Goal: Transaction & Acquisition: Complete application form

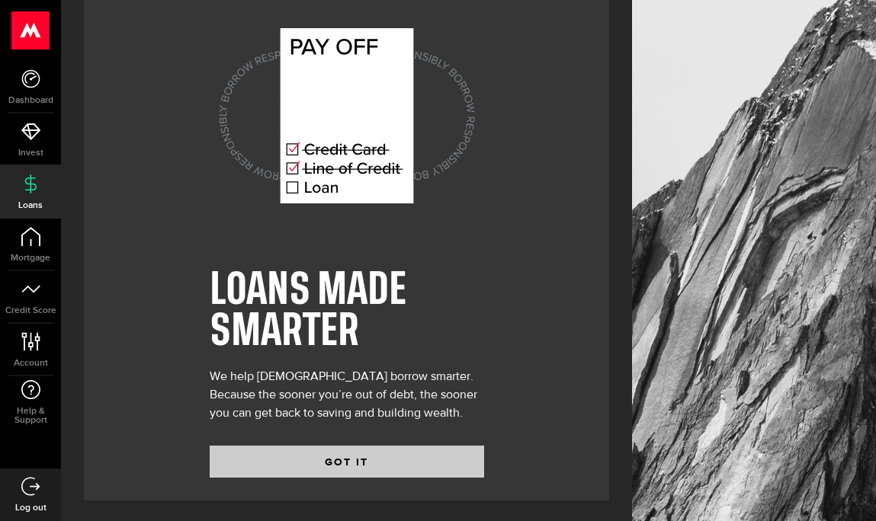
scroll to position [30, 0]
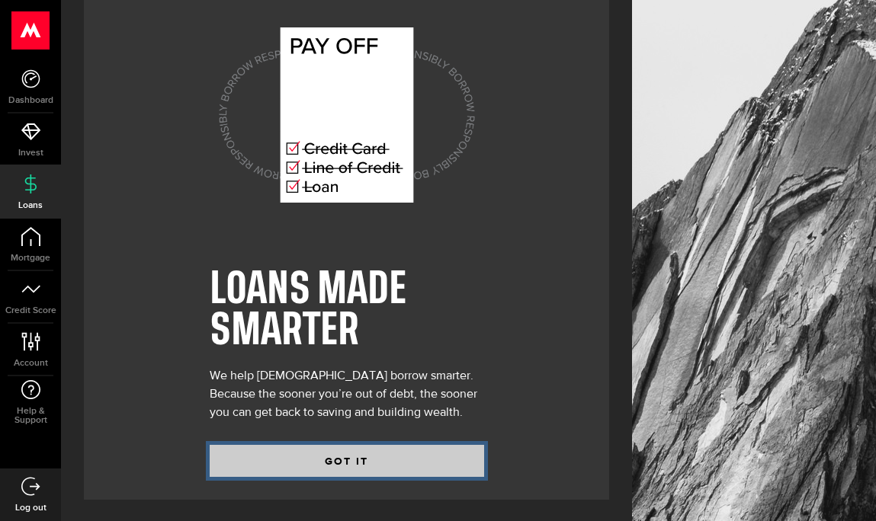
click at [417, 460] on button "GOT IT" at bounding box center [347, 461] width 274 height 32
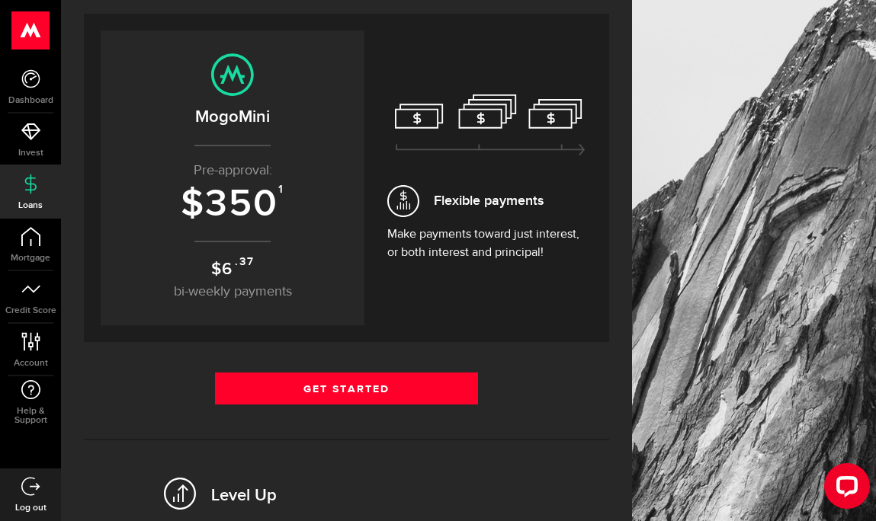
scroll to position [152, 0]
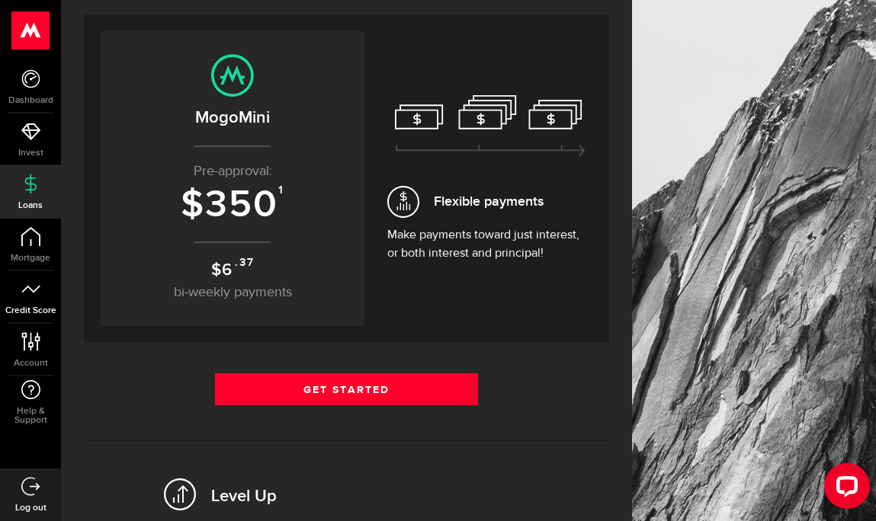
click at [30, 303] on link "Credit Score" at bounding box center [30, 297] width 61 height 52
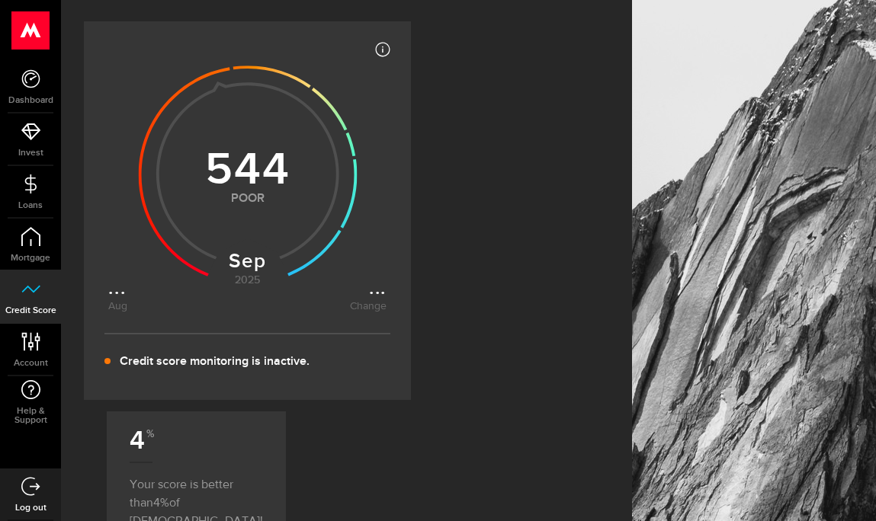
scroll to position [229, 0]
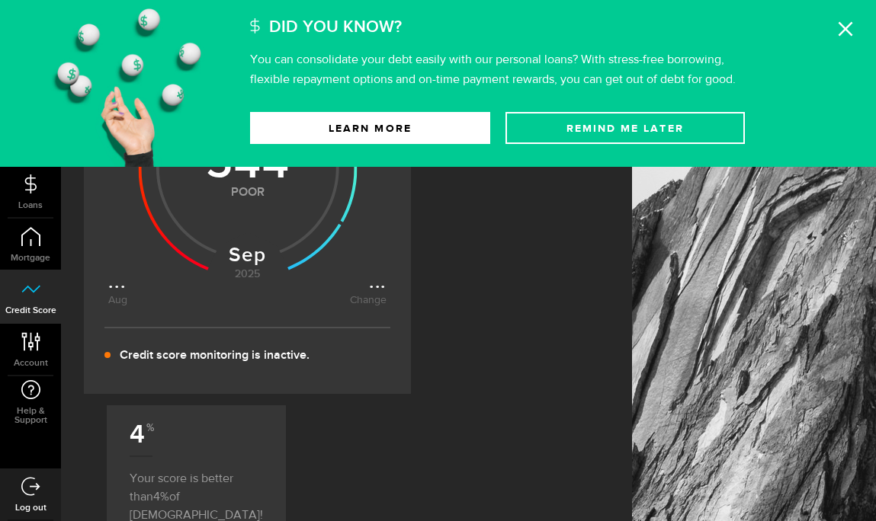
click at [848, 33] on icon at bounding box center [845, 28] width 15 height 15
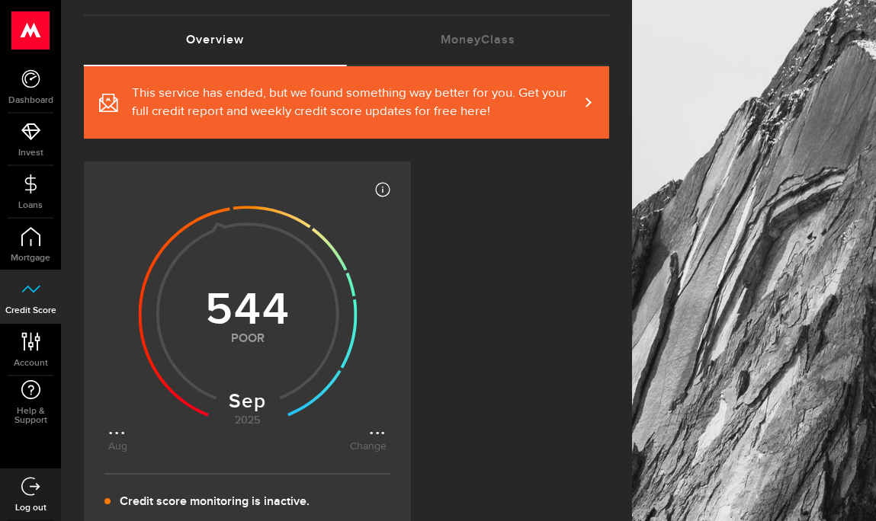
scroll to position [76, 0]
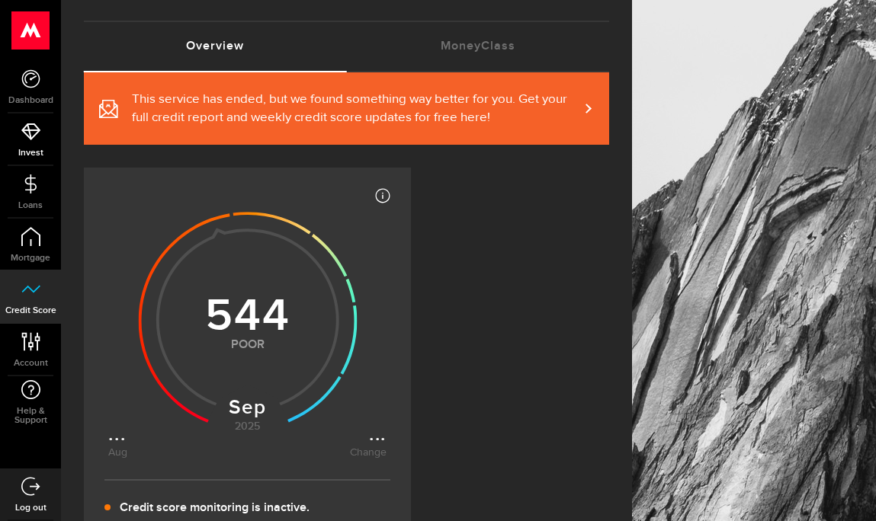
click at [30, 129] on icon at bounding box center [30, 131] width 19 height 19
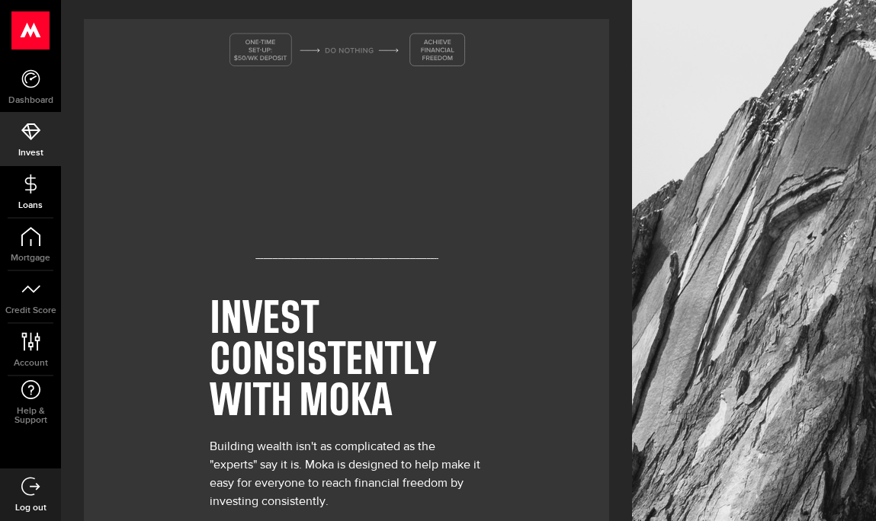
click at [29, 187] on icon at bounding box center [30, 184] width 19 height 19
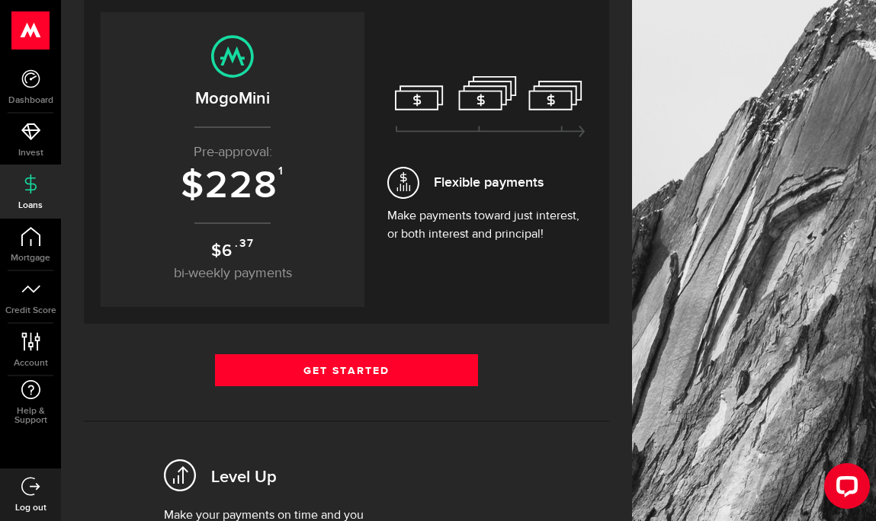
scroll to position [152, 0]
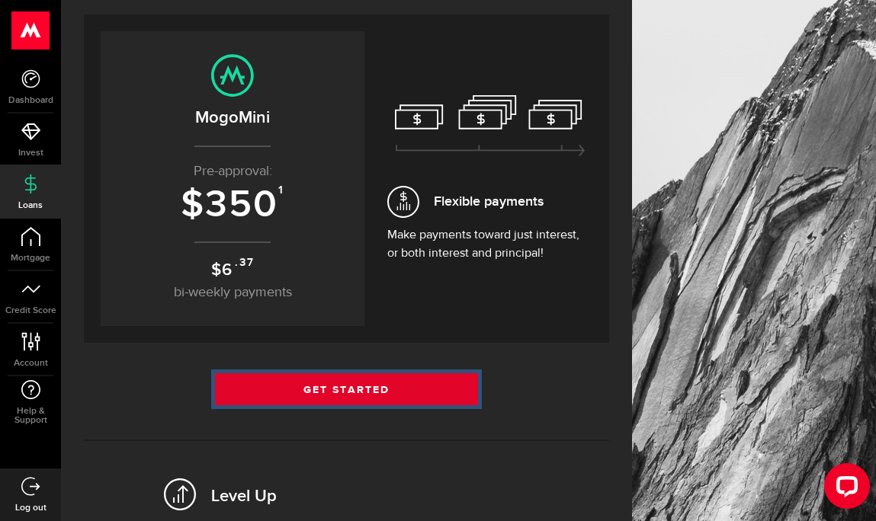
click at [342, 379] on link "Get Started" at bounding box center [346, 390] width 263 height 32
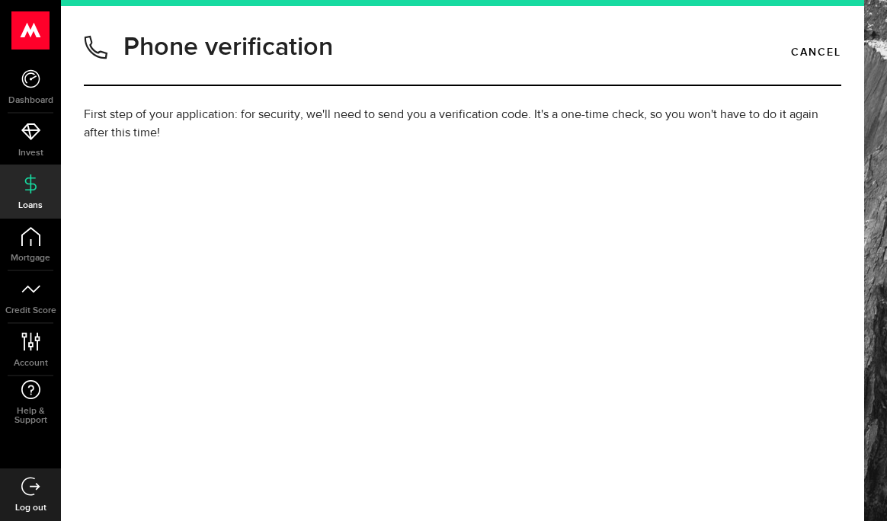
type input "4039262649"
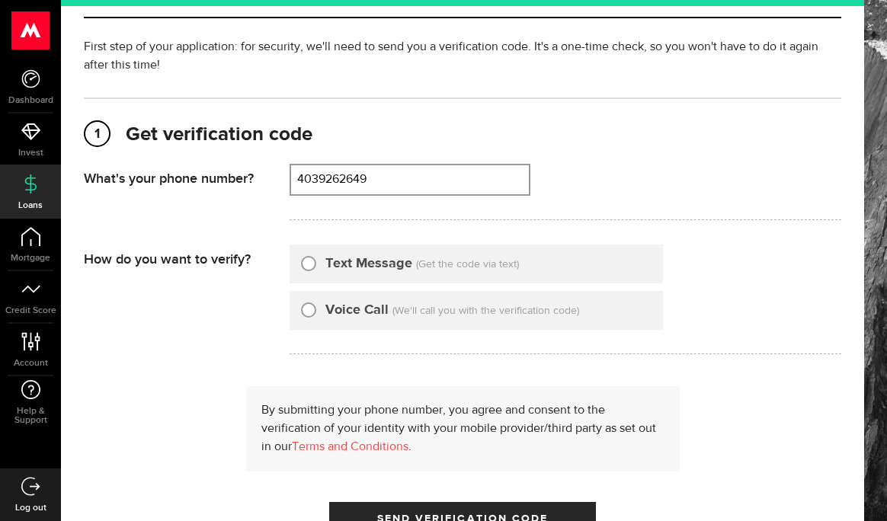
scroll to position [76, 0]
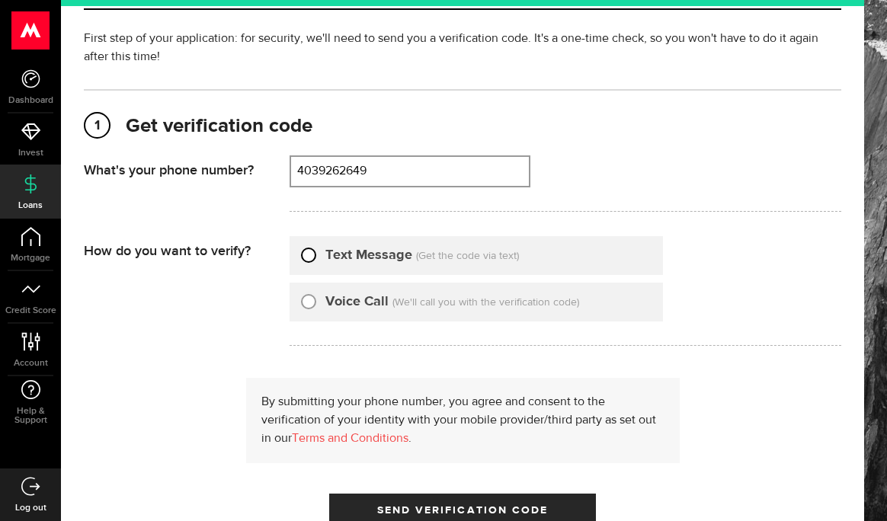
click at [309, 255] on input "Text Message" at bounding box center [308, 252] width 15 height 15
radio input "true"
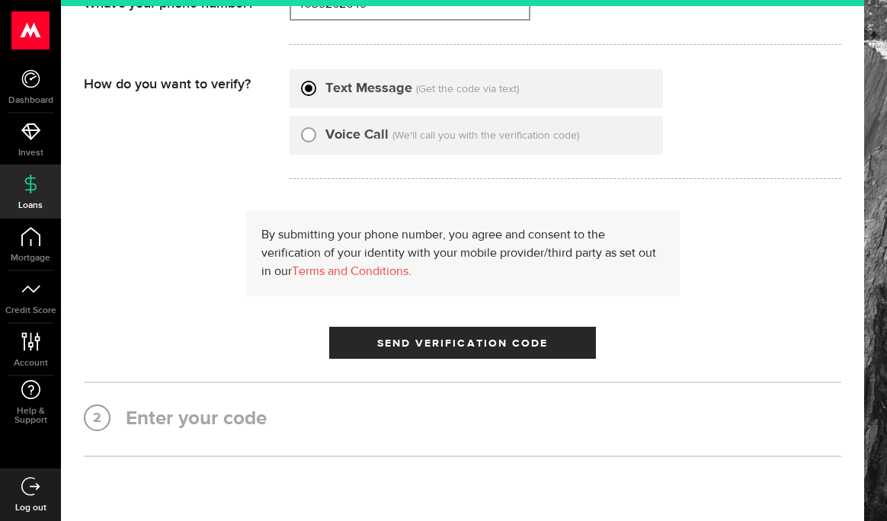
scroll to position [331, 0]
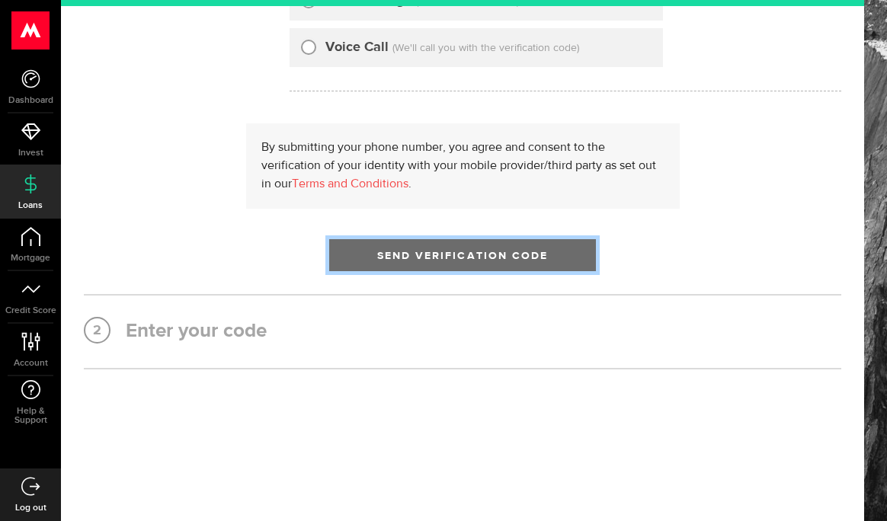
click at [454, 258] on span "submit" at bounding box center [463, 259] width 20 height 20
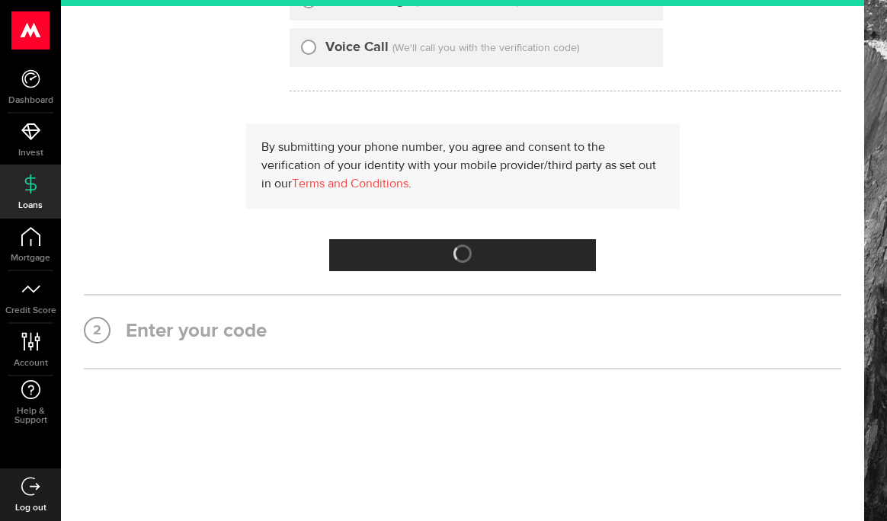
scroll to position [0, 0]
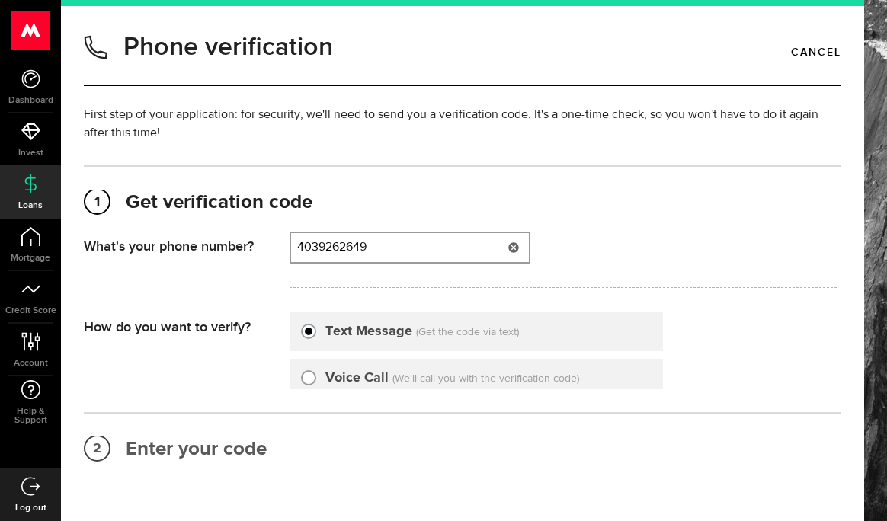
type input "4039262649"
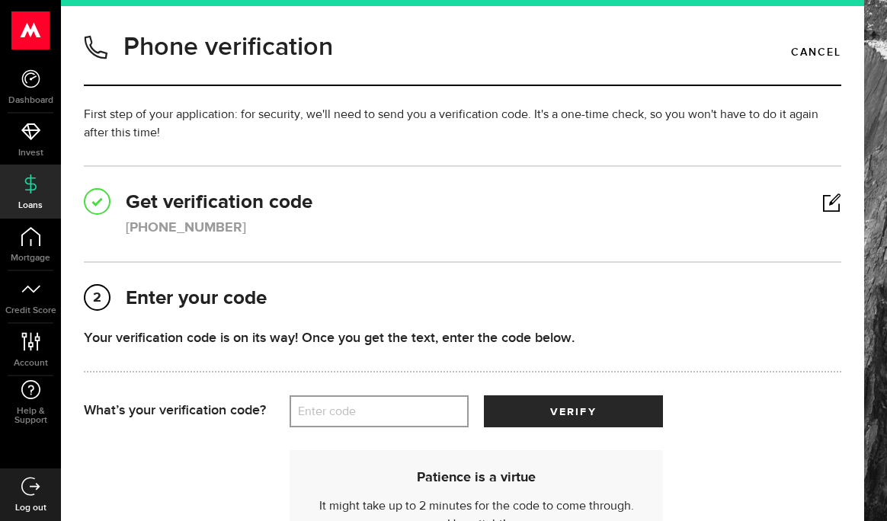
click at [405, 417] on label "Enter code" at bounding box center [379, 411] width 179 height 31
click at [405, 417] on input "Enter code" at bounding box center [379, 412] width 179 height 32
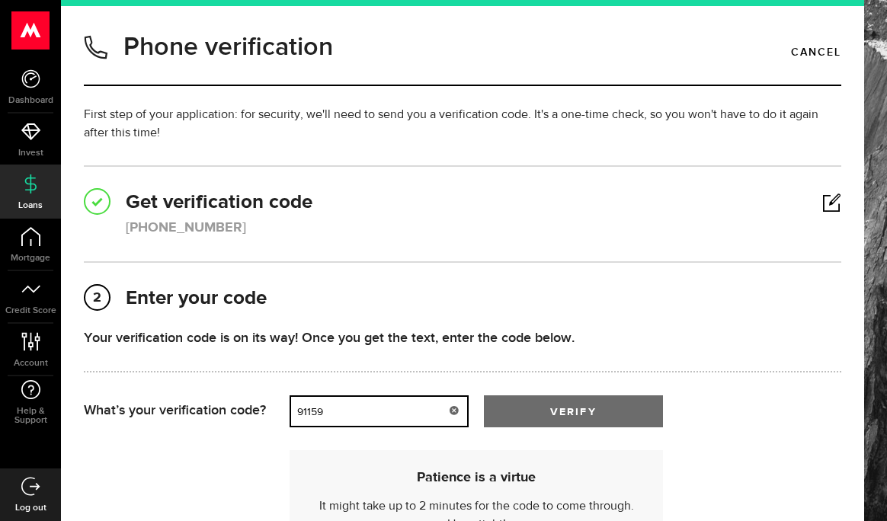
type input "91159"
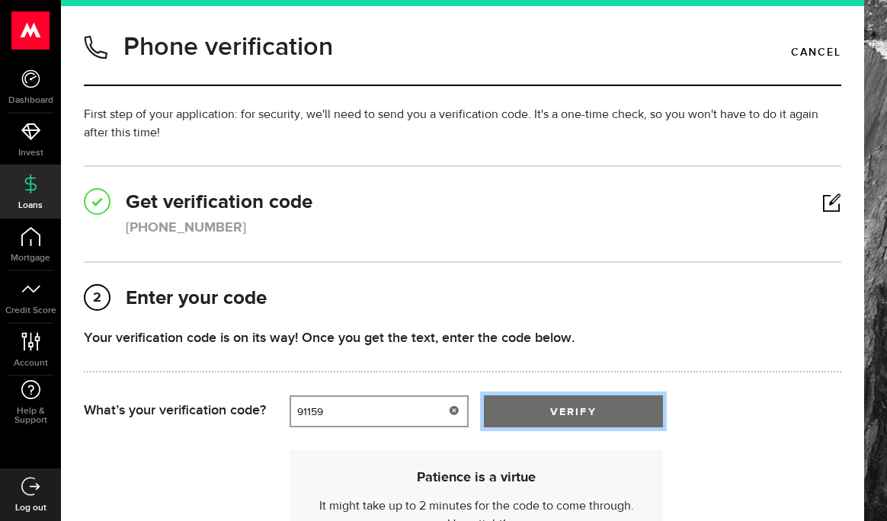
click at [631, 406] on button "verify" at bounding box center [573, 412] width 179 height 32
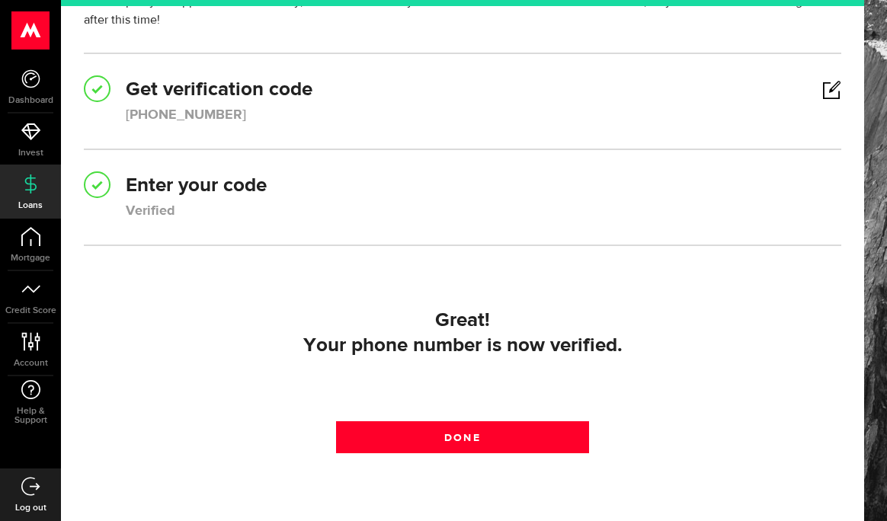
scroll to position [202, 0]
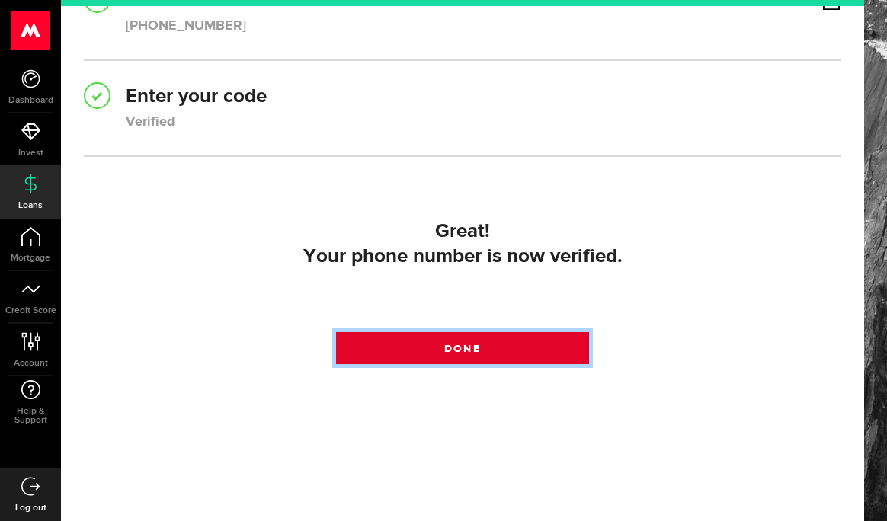
click at [498, 351] on link "Done" at bounding box center [462, 348] width 252 height 32
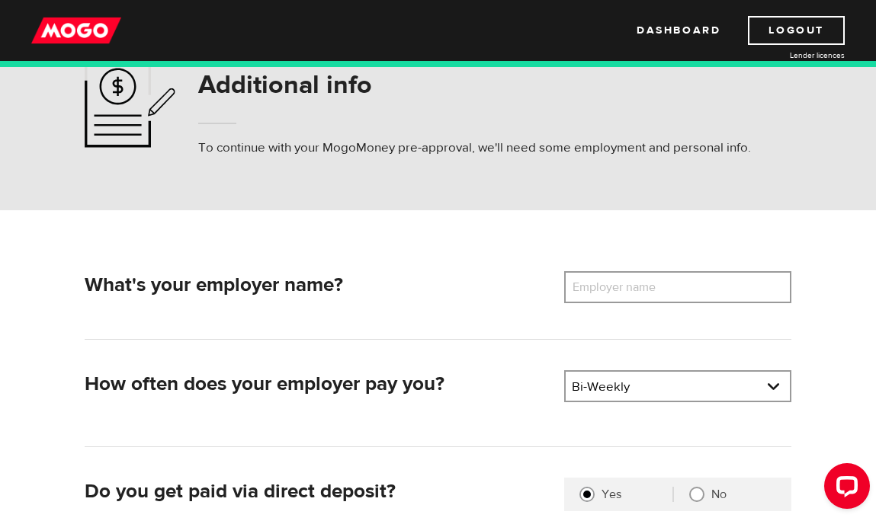
scroll to position [76, 0]
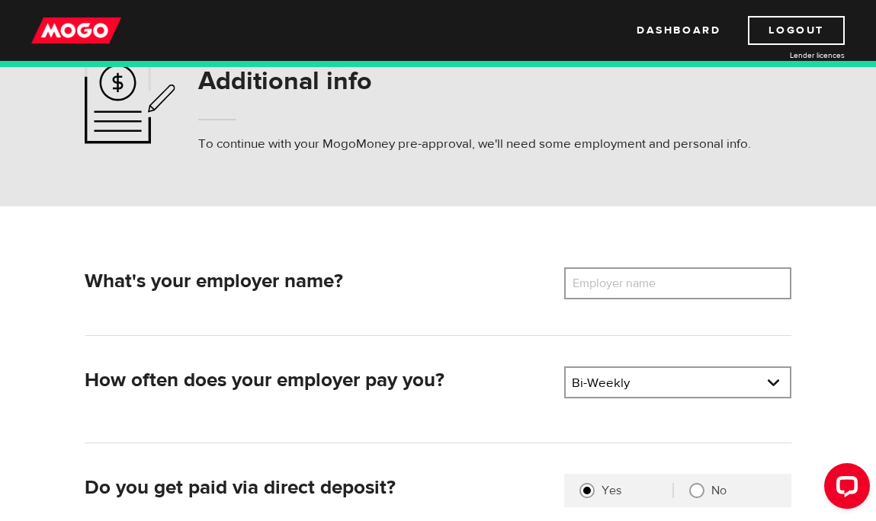
click at [671, 289] on label "Employer name" at bounding box center [625, 284] width 123 height 32
click at [671, 289] on input "Employer name" at bounding box center [677, 284] width 227 height 32
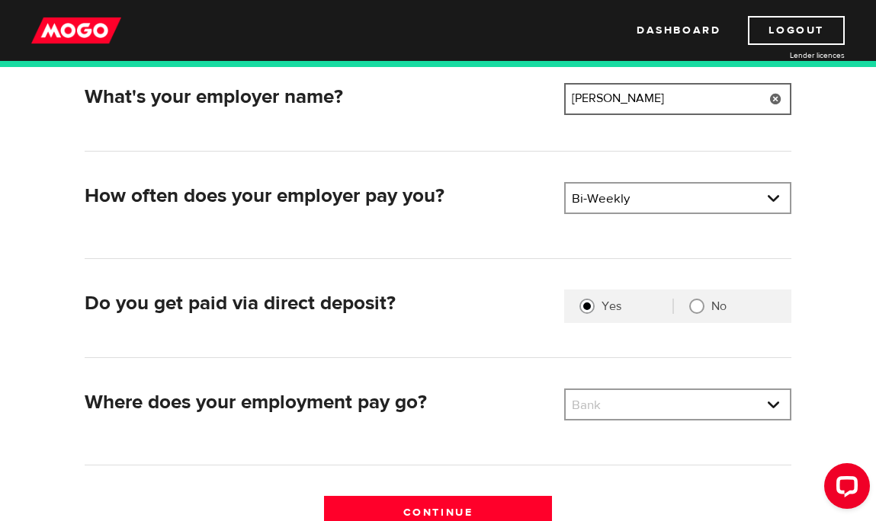
scroll to position [381, 0]
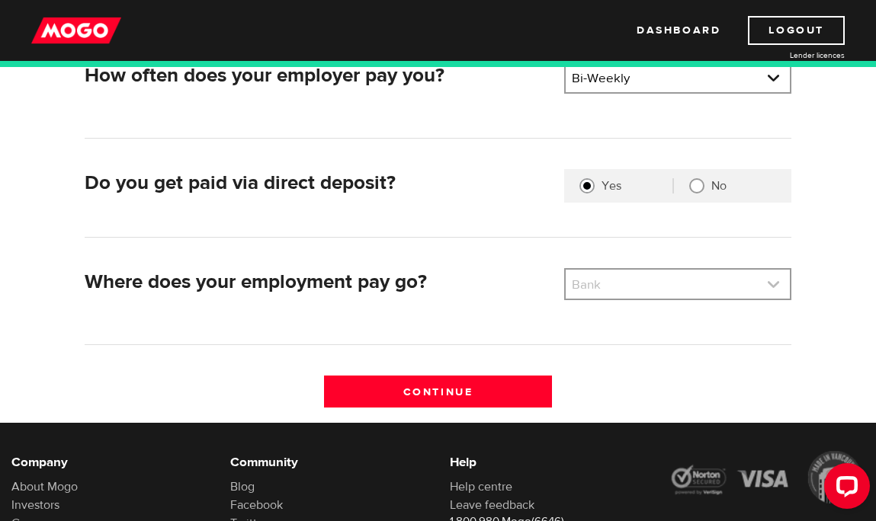
type input "Marc Pond"
click at [668, 282] on link at bounding box center [678, 284] width 224 height 29
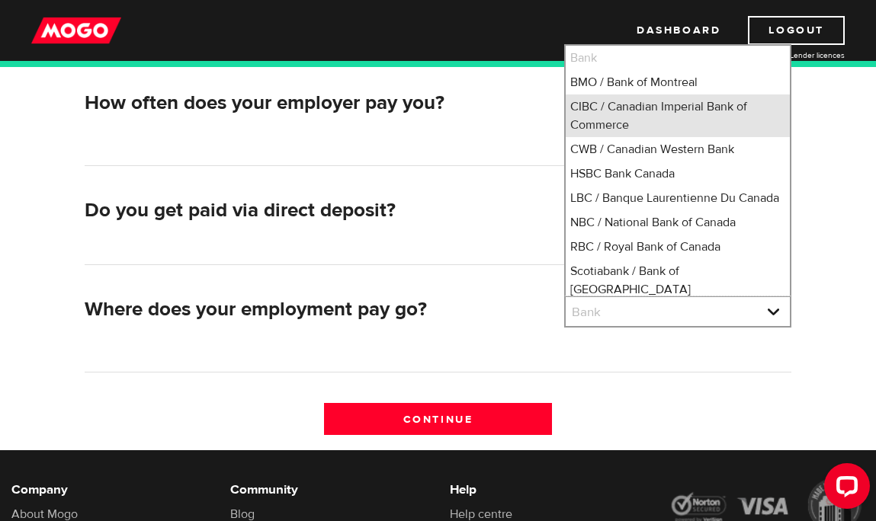
scroll to position [305, 0]
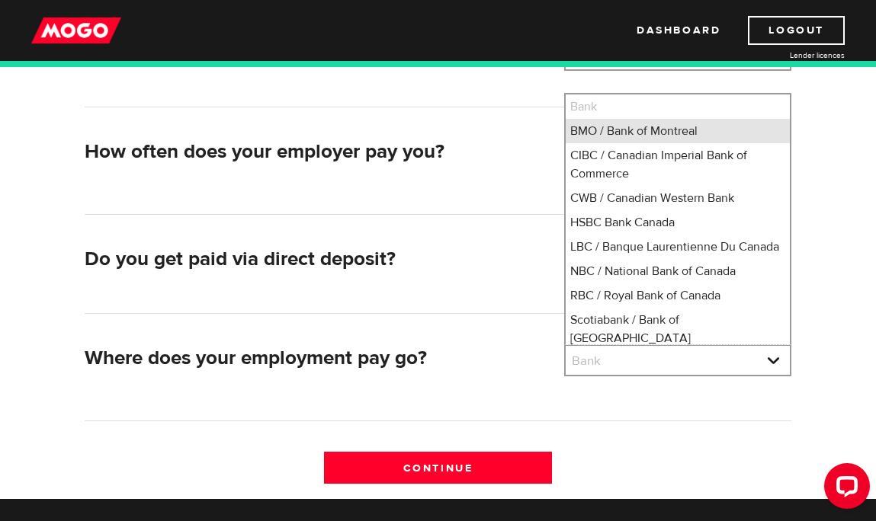
click at [678, 126] on li "BMO / Bank of Montreal" at bounding box center [678, 131] width 224 height 24
select select "1"
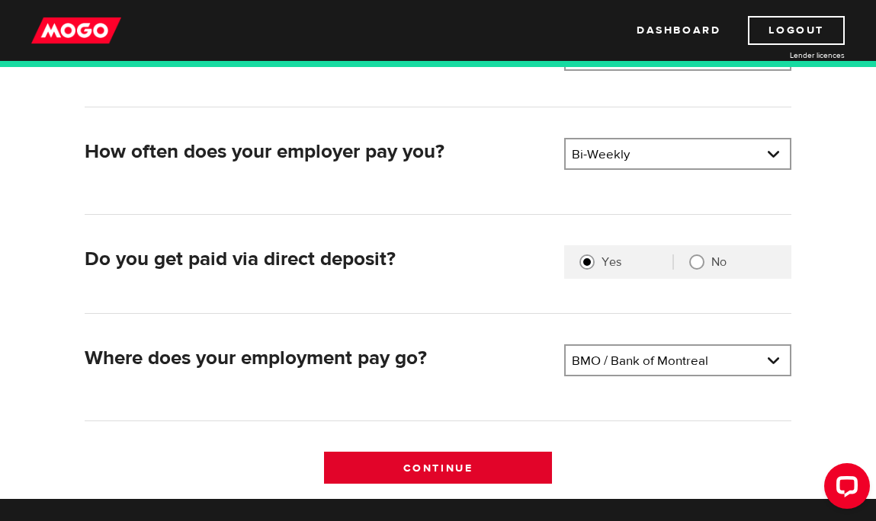
click at [414, 464] on input "Continue" at bounding box center [437, 468] width 227 height 32
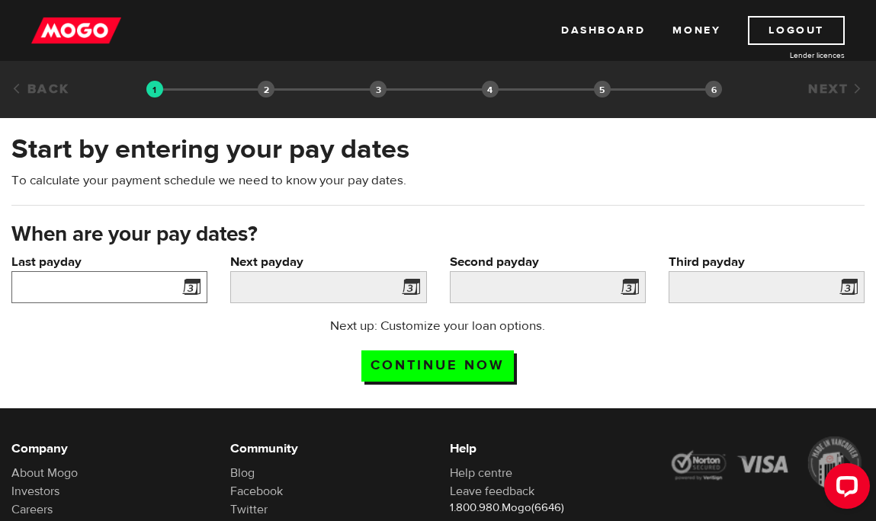
click at [134, 291] on input "Last payday" at bounding box center [109, 287] width 196 height 32
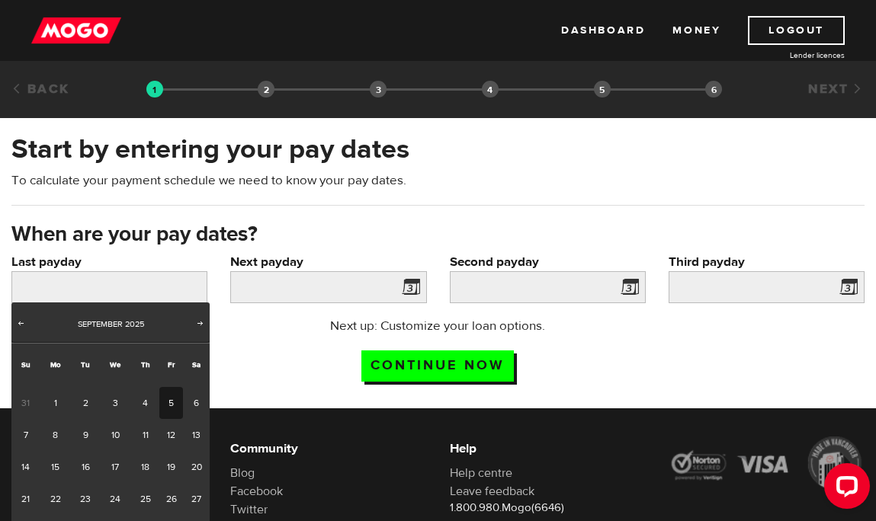
click at [170, 406] on link "5" at bounding box center [171, 403] width 24 height 32
type input "2025/09/05"
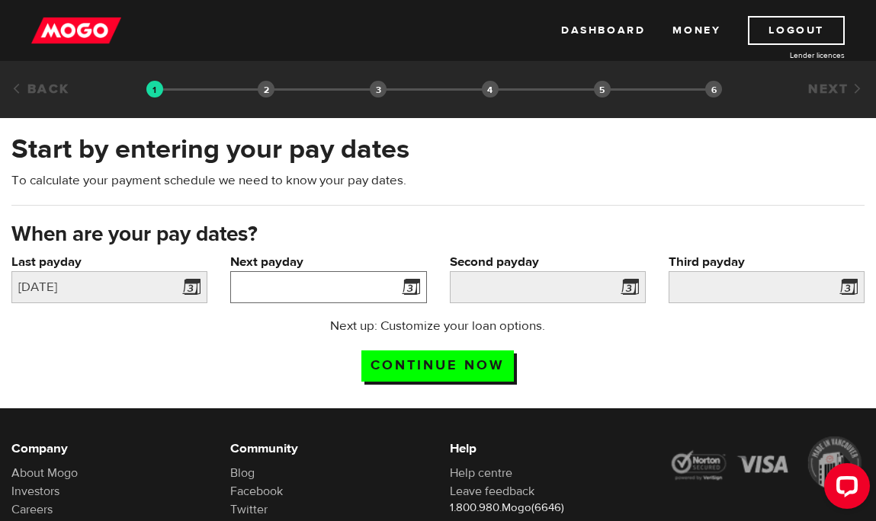
click at [337, 290] on input "Next payday" at bounding box center [328, 287] width 196 height 32
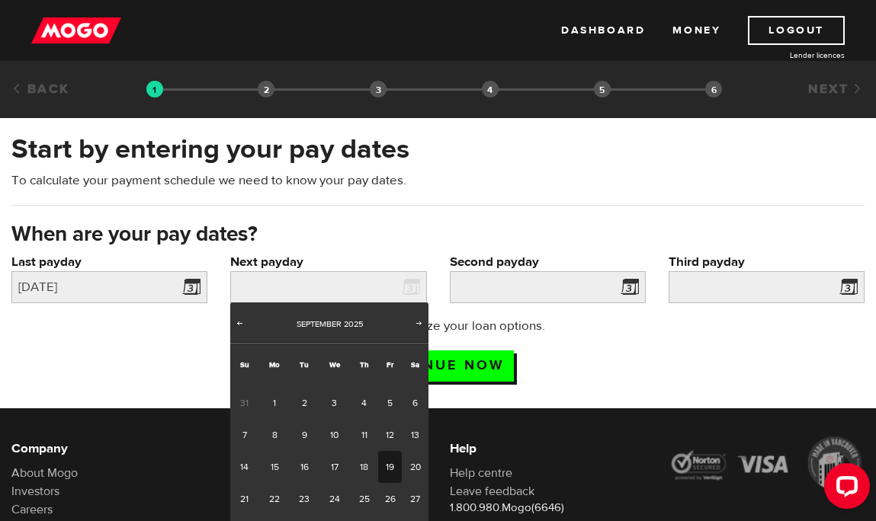
click at [395, 467] on link "19" at bounding box center [390, 467] width 24 height 32
type input "2025/09/19"
type input "2025/10/3"
type input "2025/10/17"
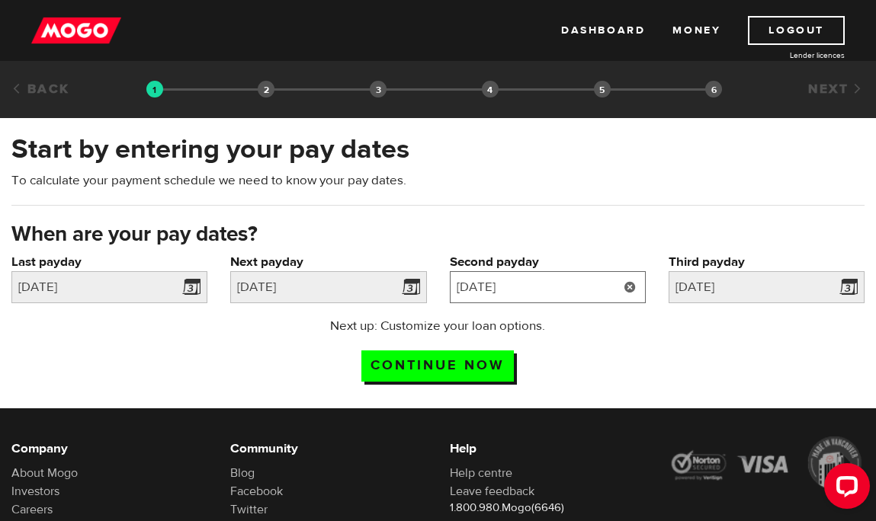
click at [548, 289] on input "2025/10/3" at bounding box center [548, 287] width 196 height 32
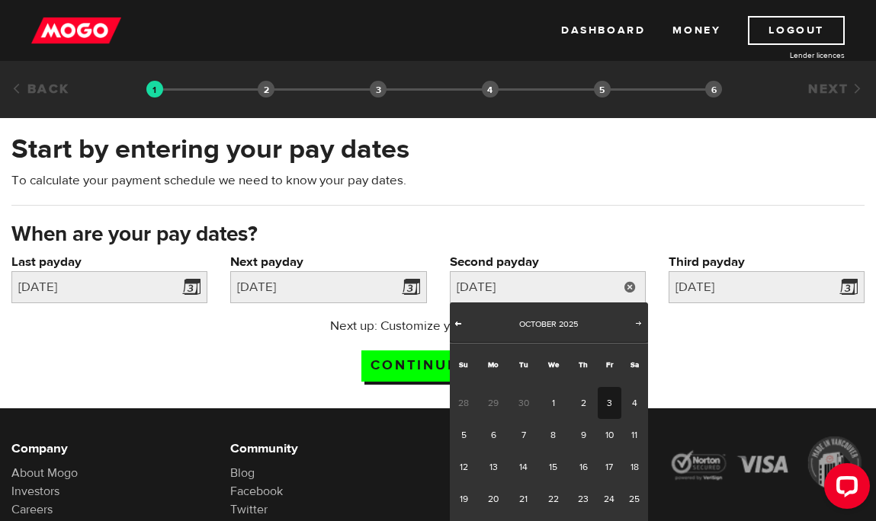
click at [461, 326] on span "Prev" at bounding box center [458, 323] width 12 height 12
click at [634, 326] on span "Next" at bounding box center [639, 323] width 12 height 12
click at [608, 399] on link "3" at bounding box center [610, 403] width 24 height 32
type input "2025/10/03"
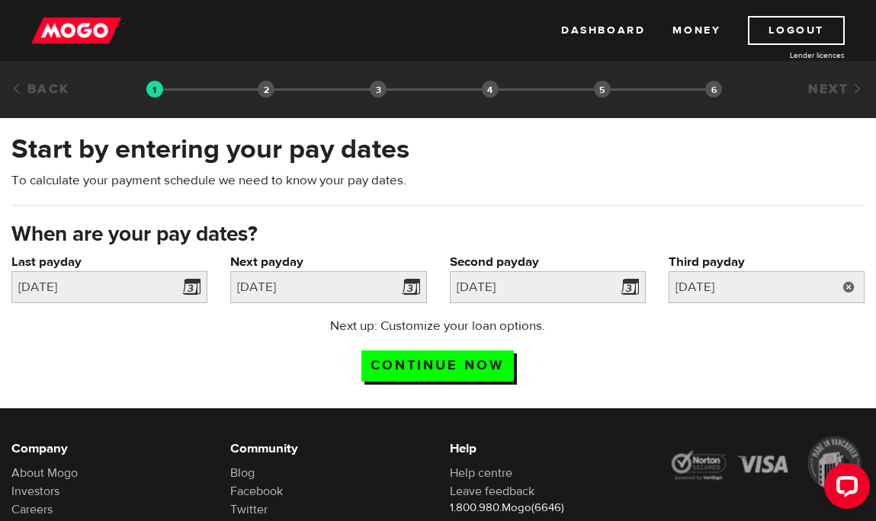
click at [846, 291] on link at bounding box center [848, 287] width 31 height 32
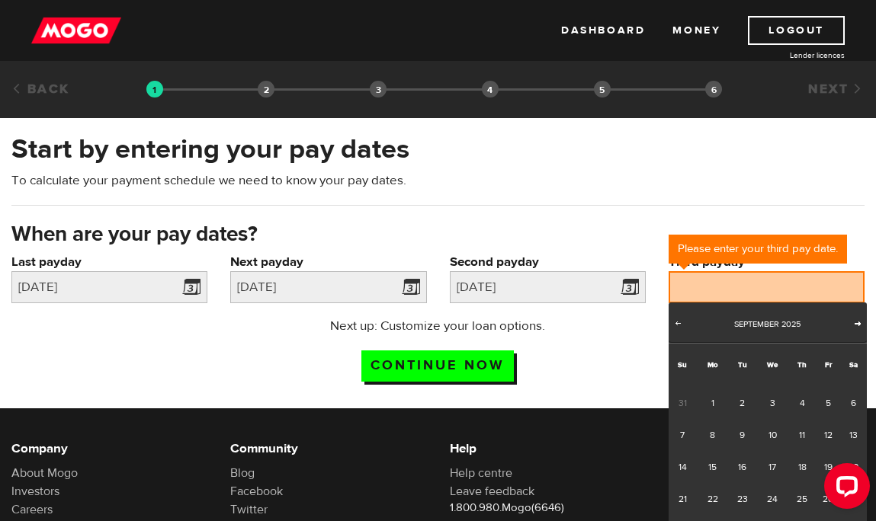
click at [861, 328] on span "Next" at bounding box center [857, 323] width 12 height 12
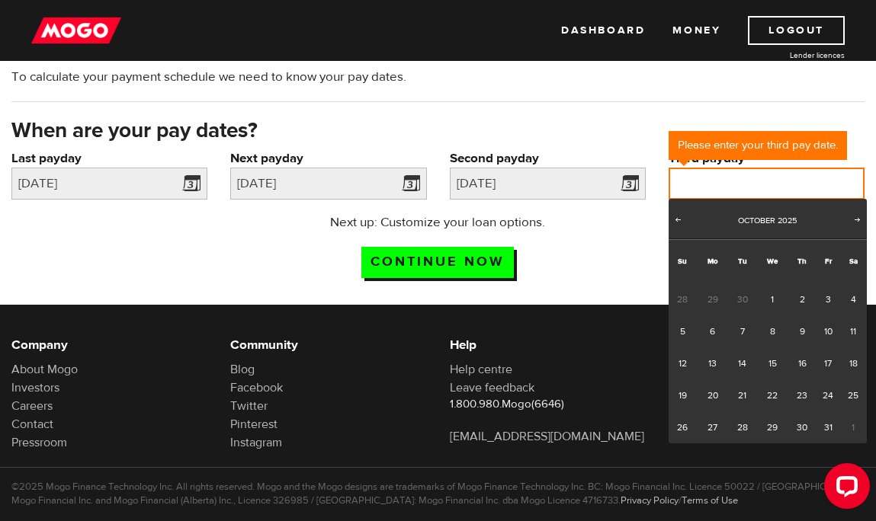
scroll to position [132, 0]
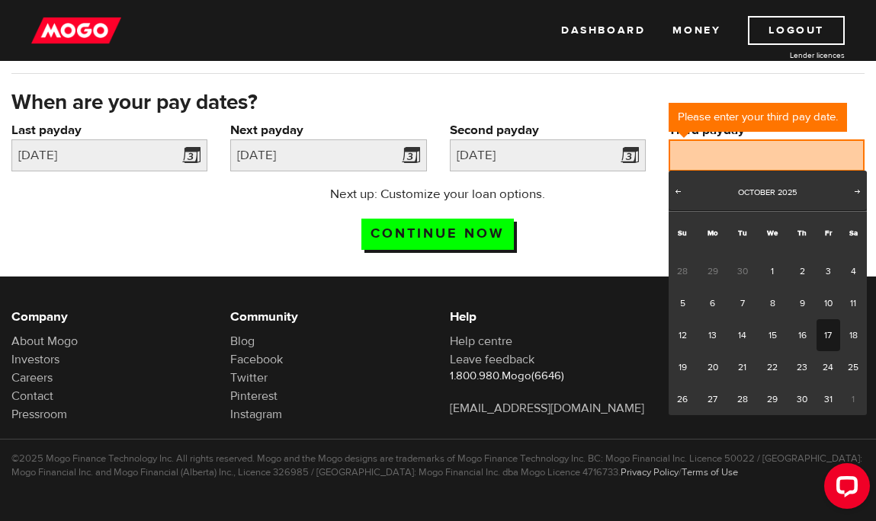
click at [834, 342] on link "17" at bounding box center [828, 335] width 24 height 32
type input "2025/10/17"
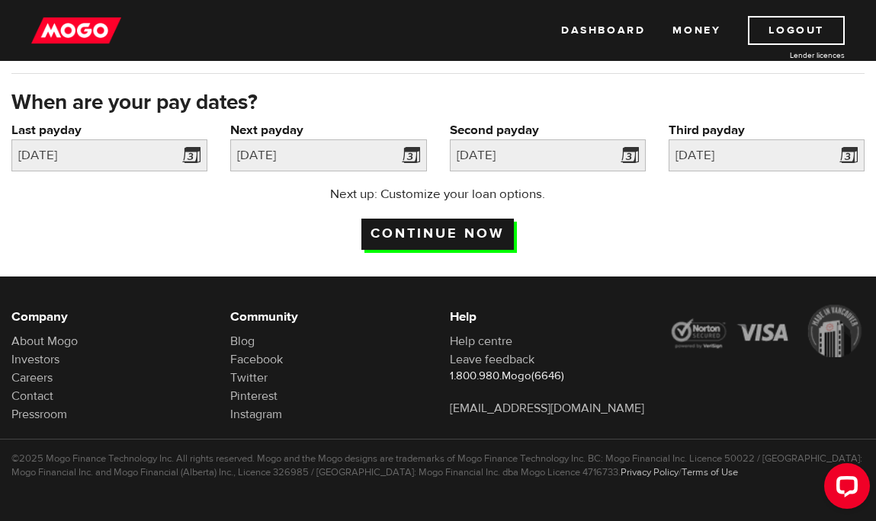
click at [467, 235] on input "Continue now" at bounding box center [437, 234] width 152 height 31
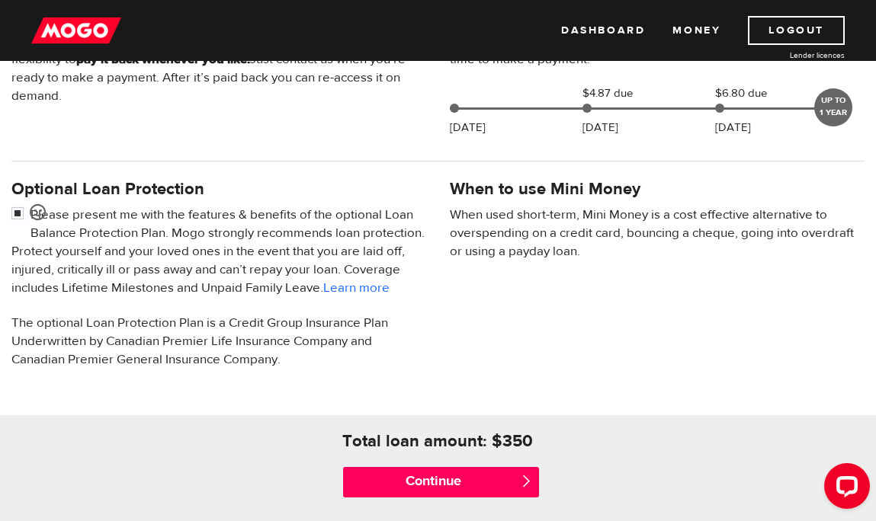
scroll to position [457, 0]
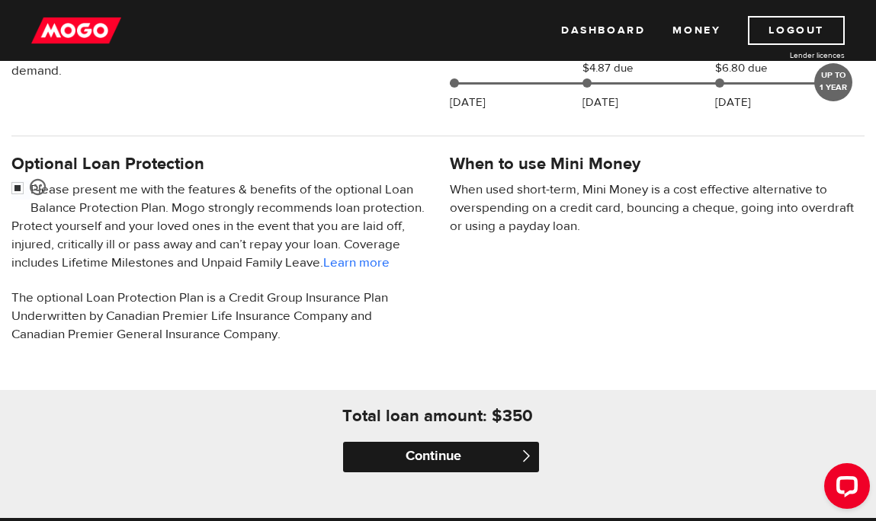
click at [373, 470] on input "Continue" at bounding box center [441, 457] width 196 height 30
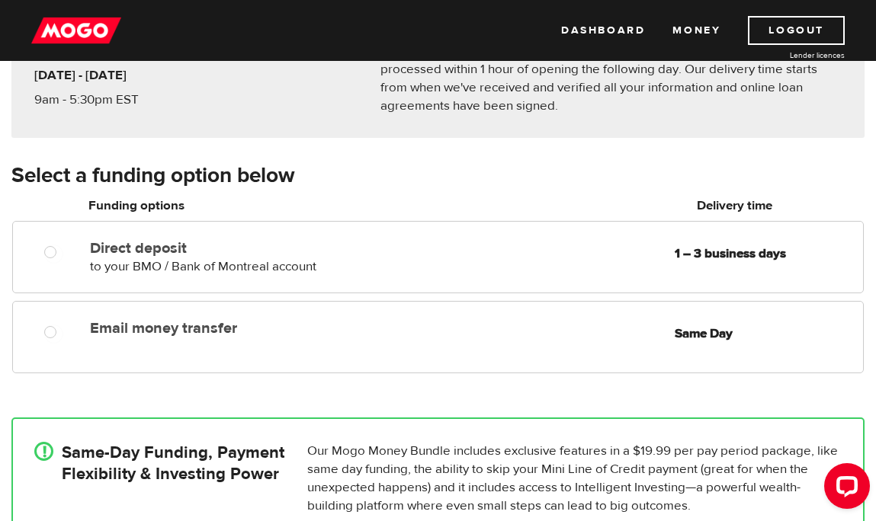
scroll to position [229, 0]
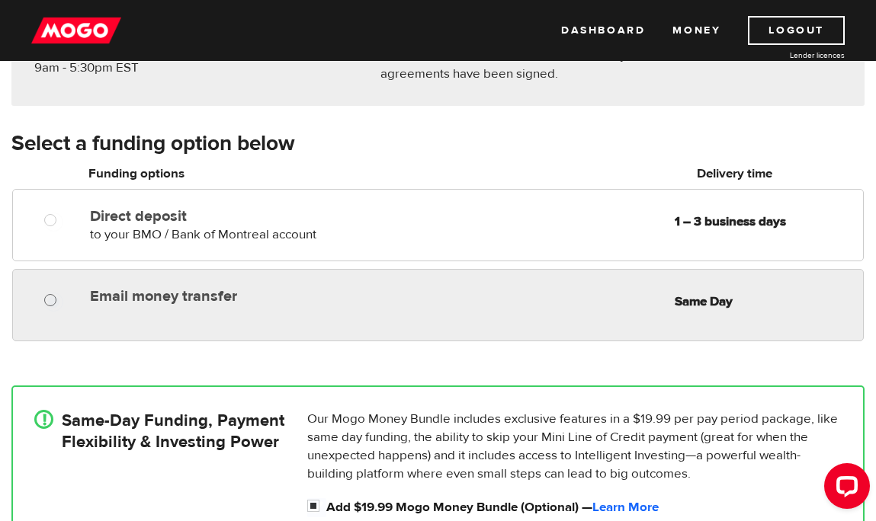
radio input "true"
click at [50, 303] on input "Email money transfer" at bounding box center [53, 302] width 19 height 19
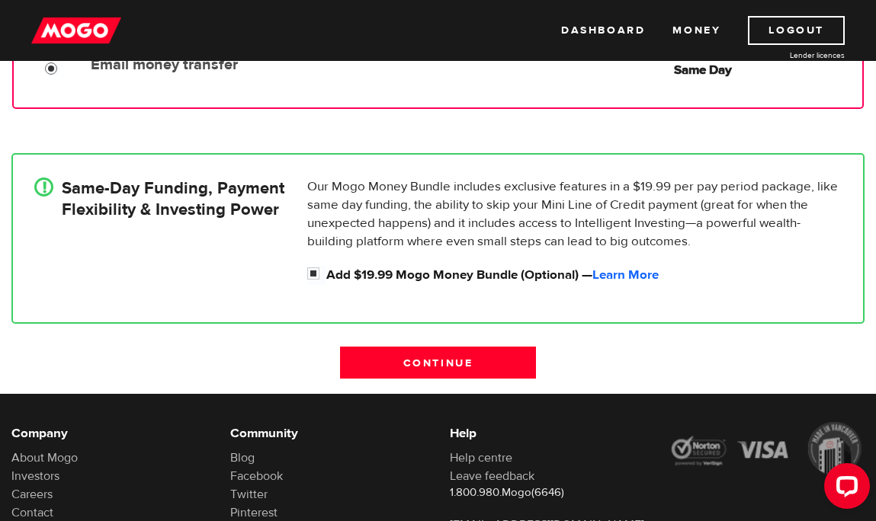
scroll to position [457, 0]
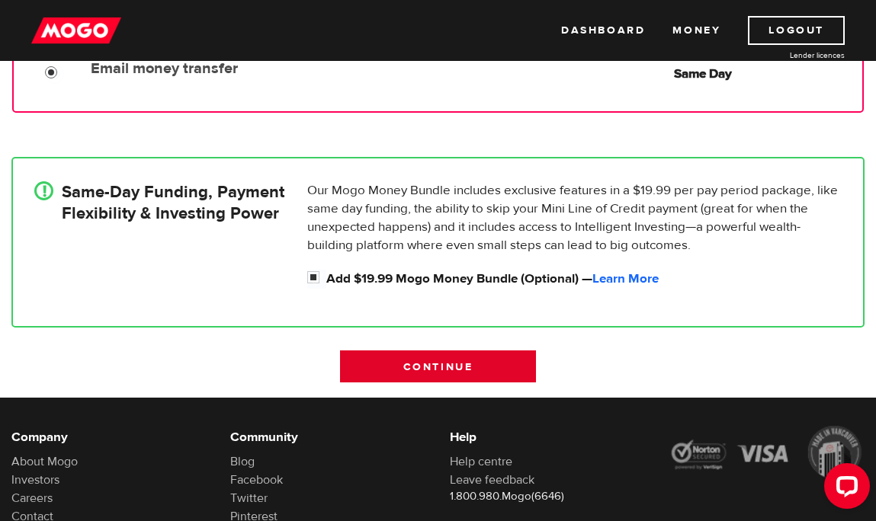
click at [437, 371] on input "Continue" at bounding box center [438, 367] width 196 height 32
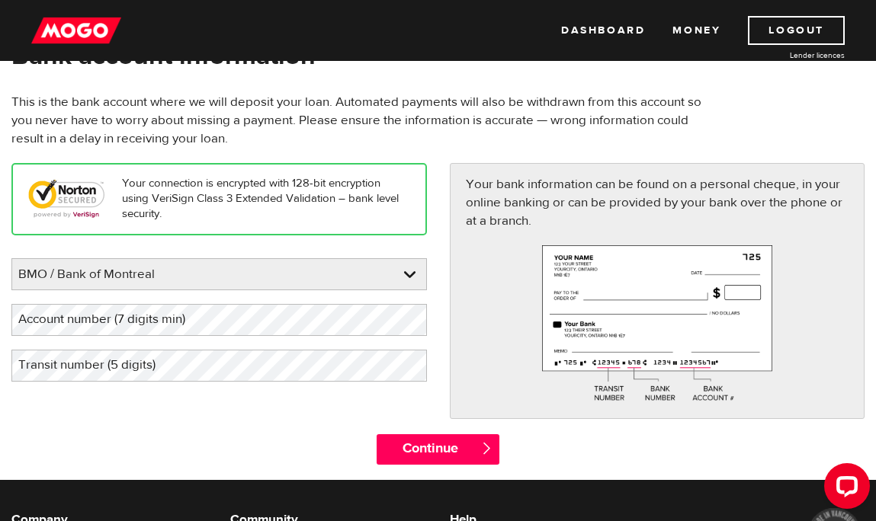
scroll to position [152, 0]
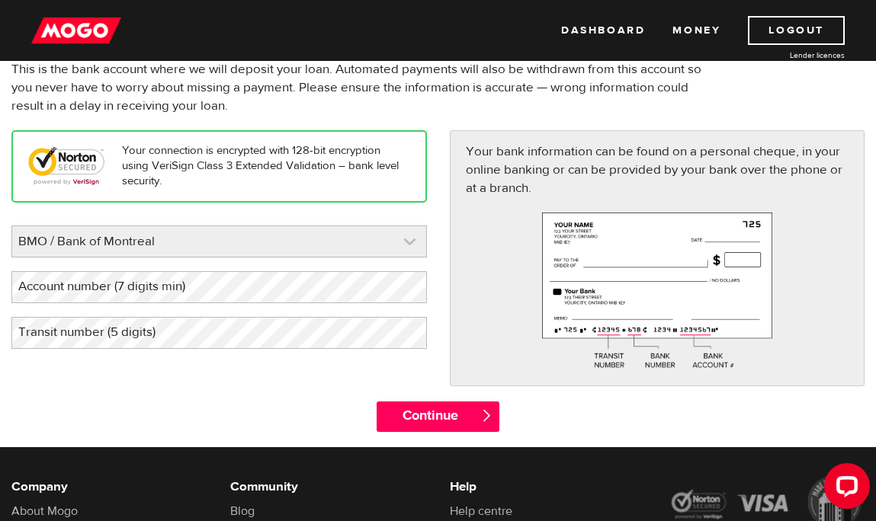
click at [291, 231] on link at bounding box center [219, 241] width 414 height 30
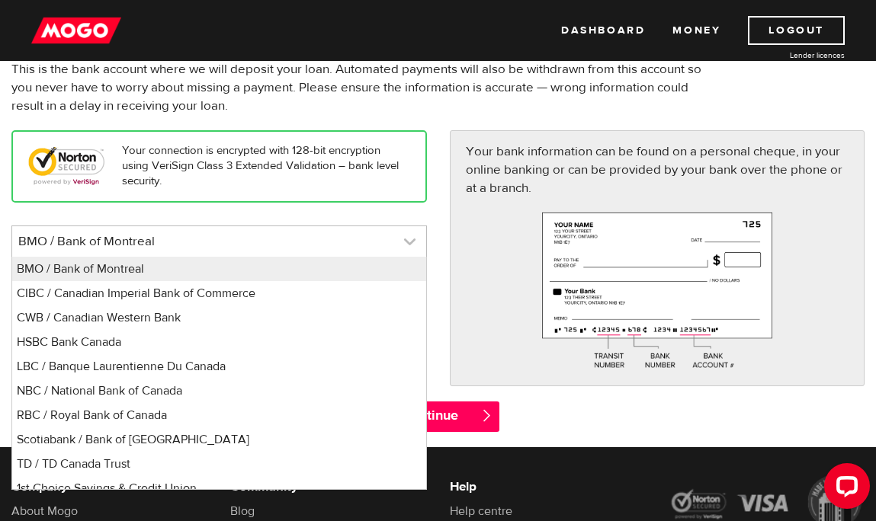
click at [291, 231] on link at bounding box center [219, 241] width 414 height 30
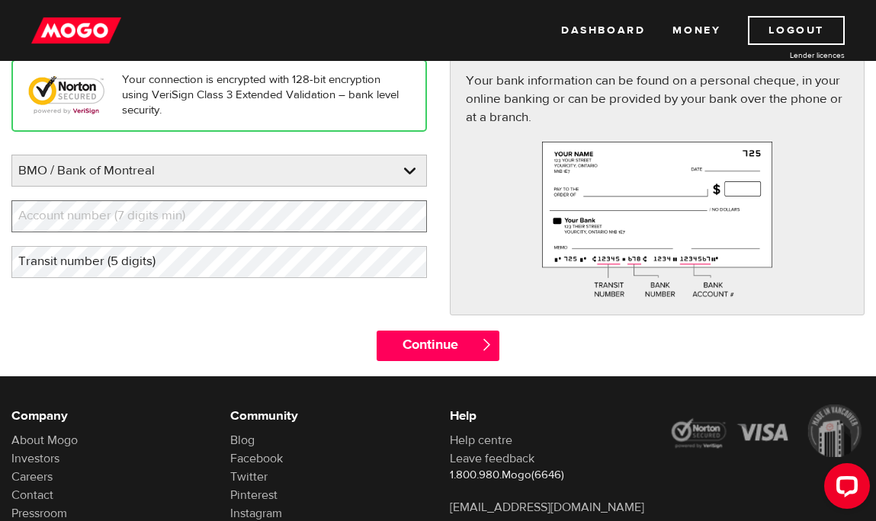
scroll to position [229, 0]
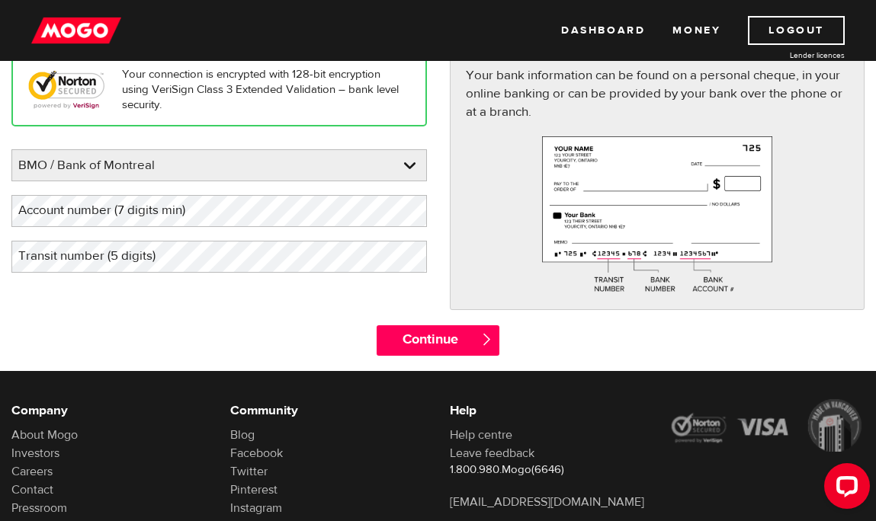
click at [141, 212] on label "Account number (7 digits min)" at bounding box center [113, 210] width 205 height 31
click at [139, 264] on label "Transit number (5 digits)" at bounding box center [98, 256] width 175 height 31
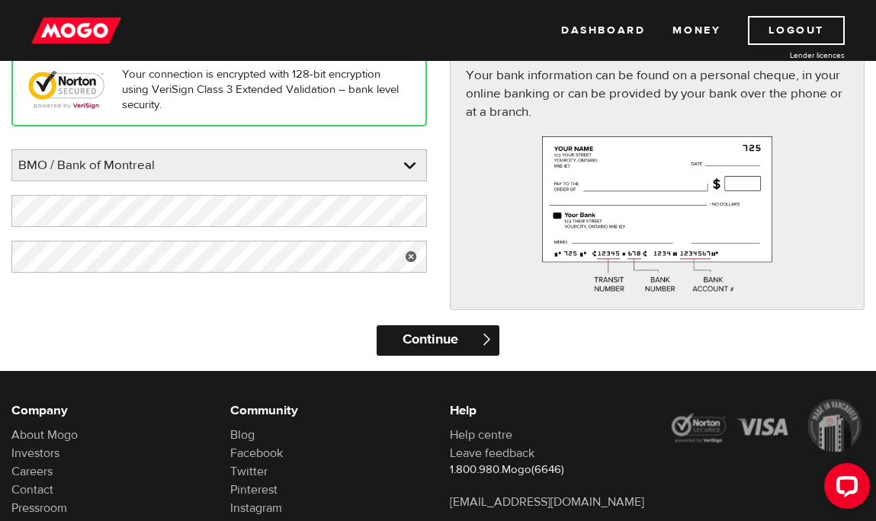
click at [438, 329] on input "Continue" at bounding box center [438, 341] width 123 height 30
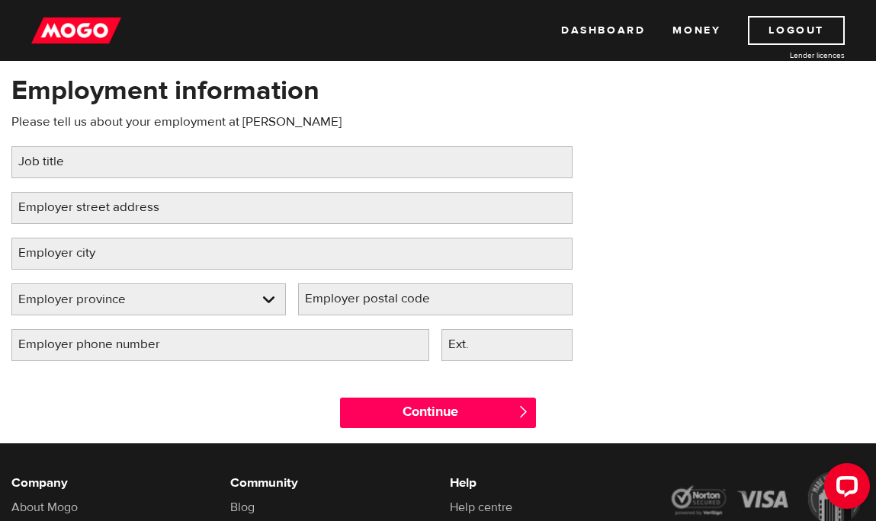
scroll to position [152, 0]
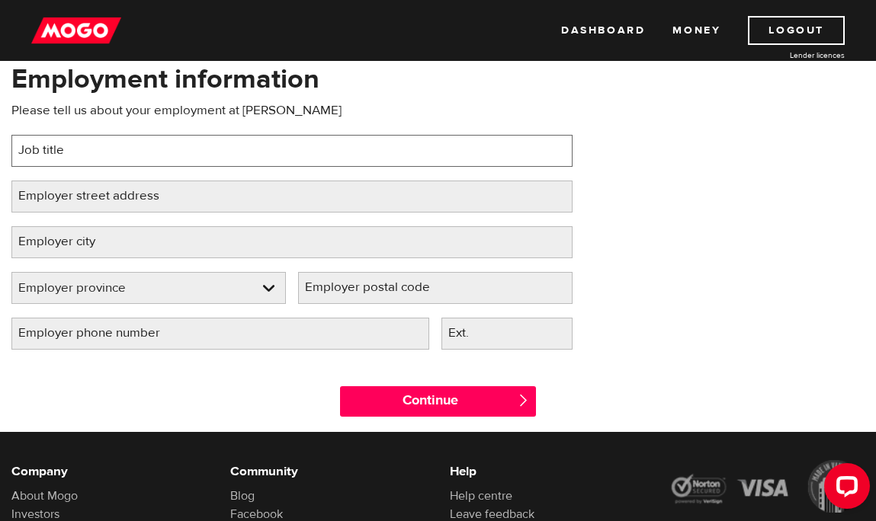
click at [170, 148] on input "Job title" at bounding box center [291, 151] width 561 height 32
type input "p"
type input "Pool Technician"
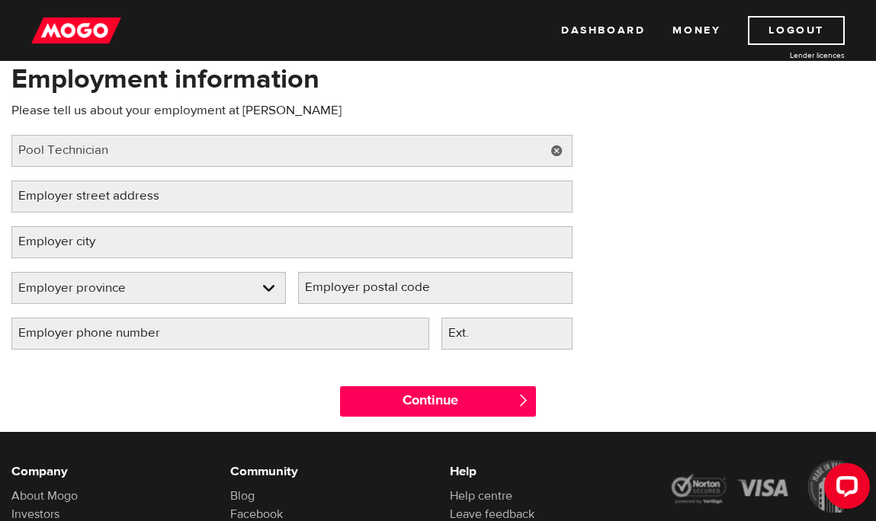
click at [170, 202] on label "Employer street address" at bounding box center [100, 196] width 179 height 31
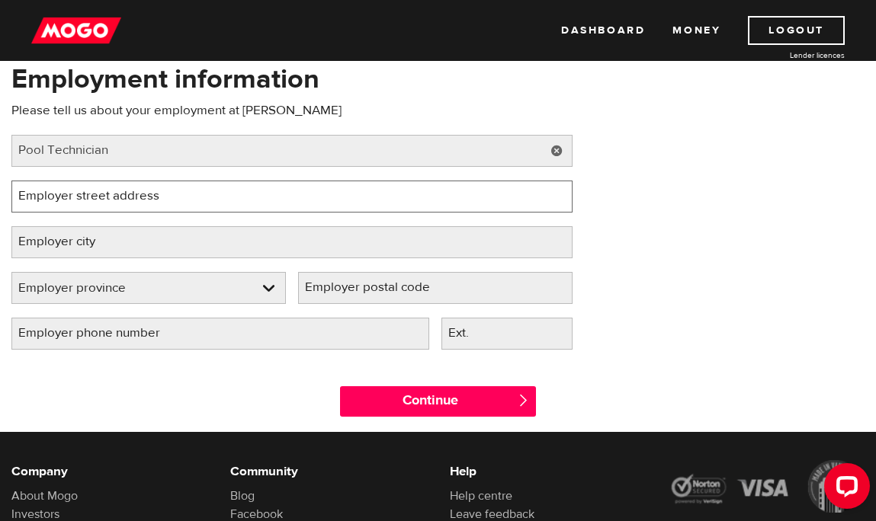
click at [170, 202] on input "Employer street address" at bounding box center [291, 197] width 561 height 32
paste input "Box 45714 Surrey, BC Canada V4A 9N3"
type input "Box 45714 Surrey, BC Canada V4A 9N3"
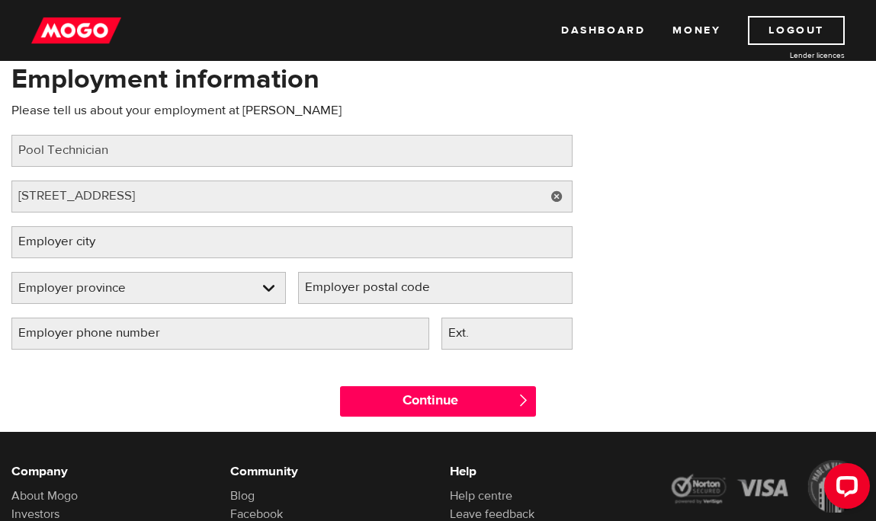
click at [115, 245] on label "Employer city" at bounding box center [68, 241] width 115 height 31
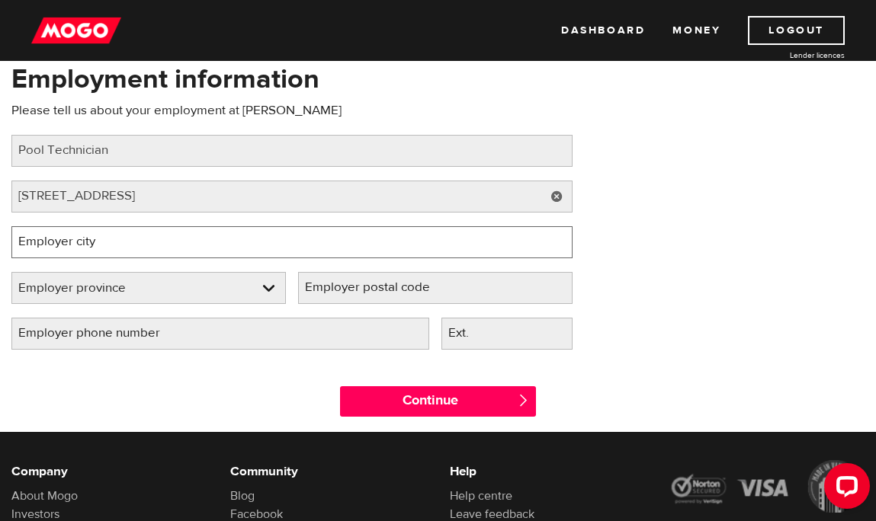
click at [115, 245] on input "Employer city" at bounding box center [291, 242] width 561 height 32
type input "V"
type input "Surrey"
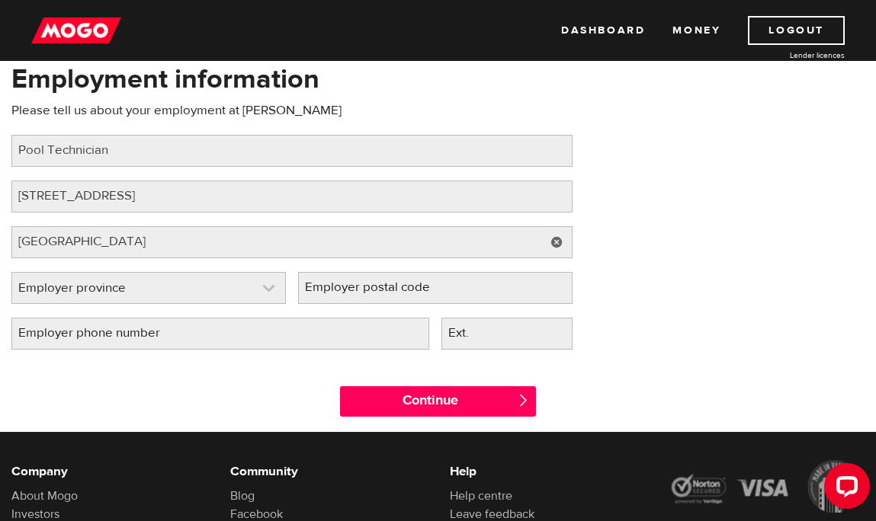
click at [106, 287] on link at bounding box center [148, 288] width 273 height 30
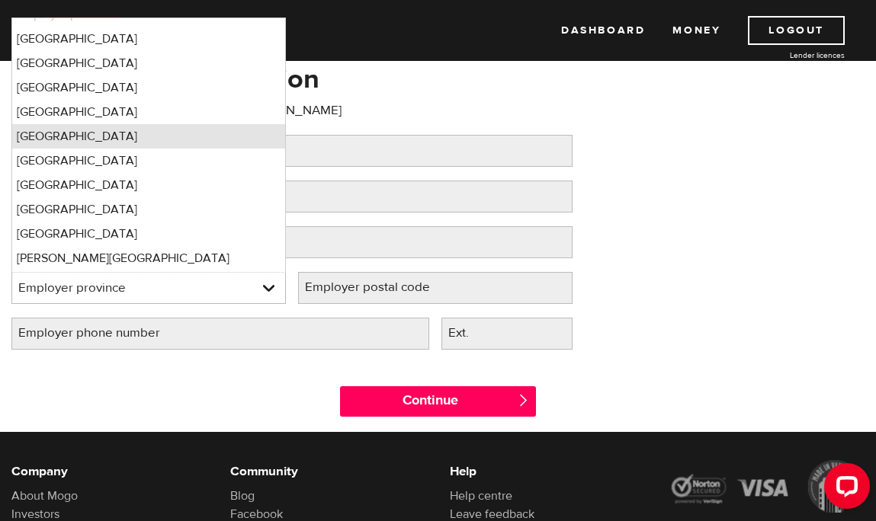
scroll to position [0, 0]
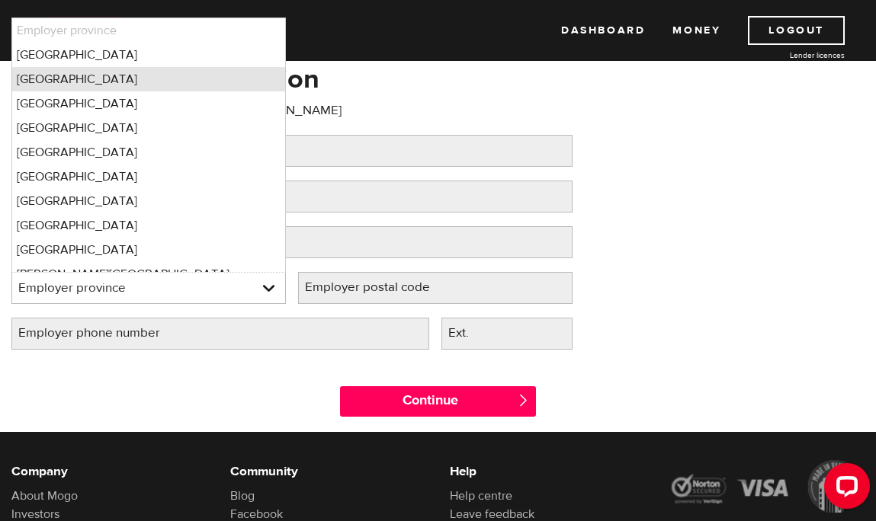
click at [113, 81] on li "British Columbia" at bounding box center [148, 79] width 273 height 24
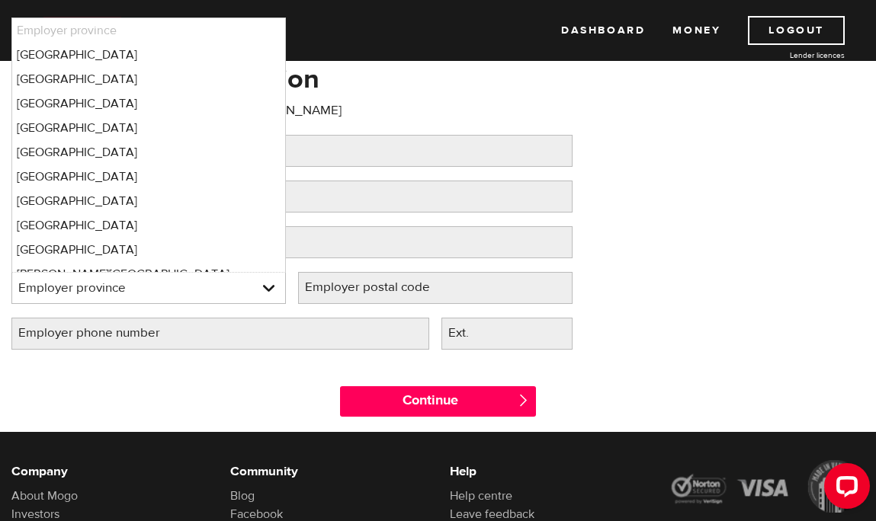
select select "BC"
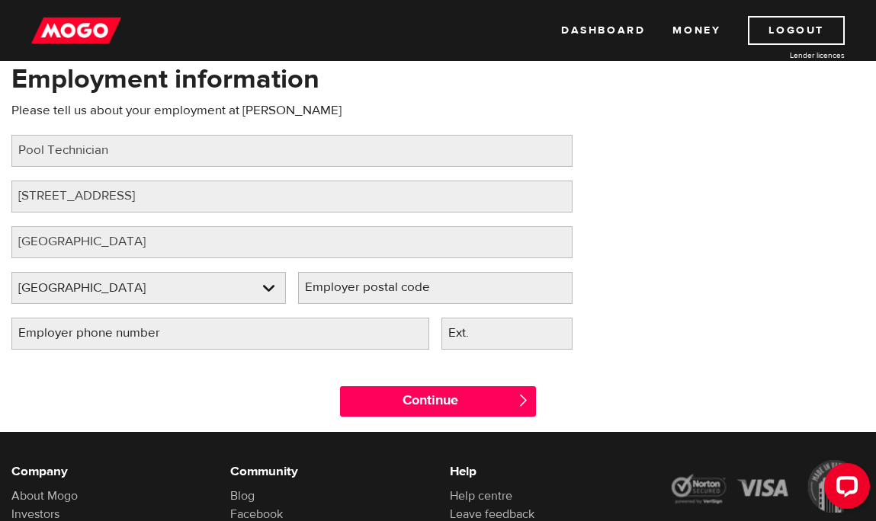
click at [351, 290] on label "Employer postal code" at bounding box center [379, 287] width 163 height 31
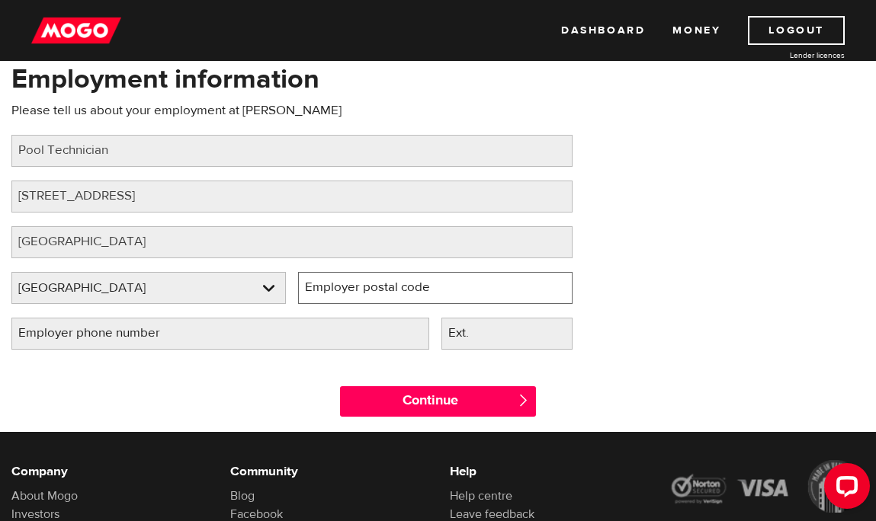
click at [351, 290] on input "Employer postal code" at bounding box center [435, 288] width 274 height 32
click at [324, 290] on input "V4a 9N3" at bounding box center [435, 288] width 274 height 32
type input "V4A 9N3"
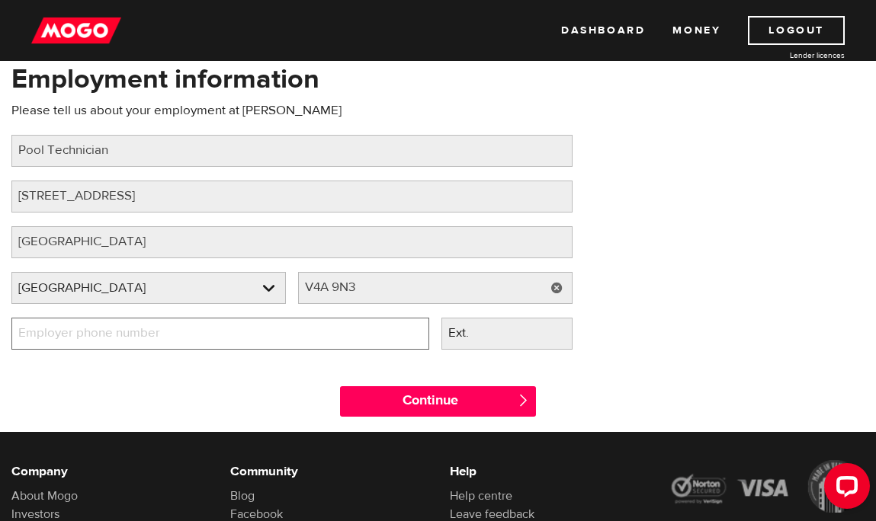
click at [216, 338] on input "Employer phone number" at bounding box center [220, 334] width 418 height 32
type input "(604) 786-7258"
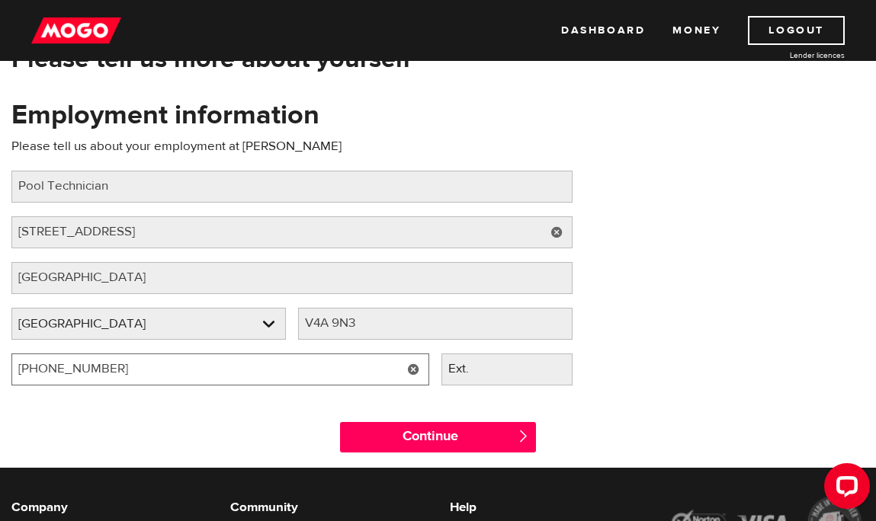
scroll to position [152, 0]
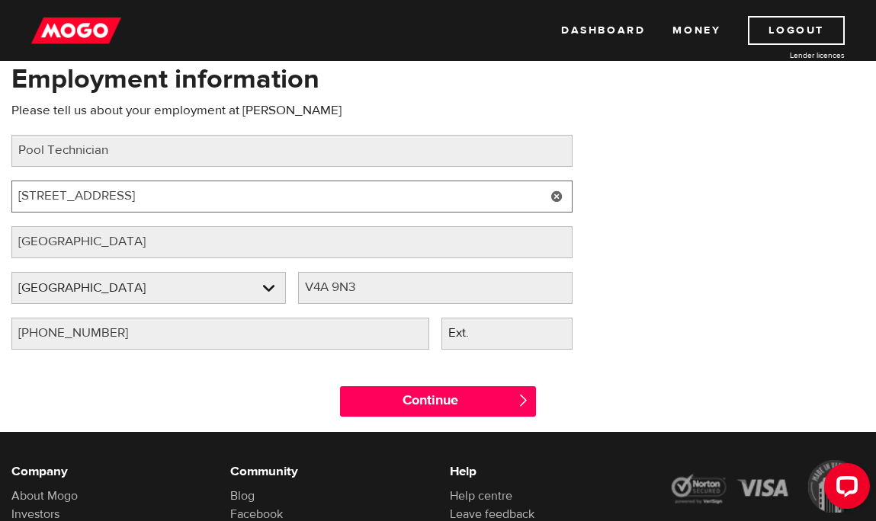
drag, startPoint x: 252, startPoint y: 197, endPoint x: 160, endPoint y: 194, distance: 91.5
click at [160, 194] on input "Box 45714 Surrey, BC Canada V4A 9N3" at bounding box center [291, 197] width 561 height 32
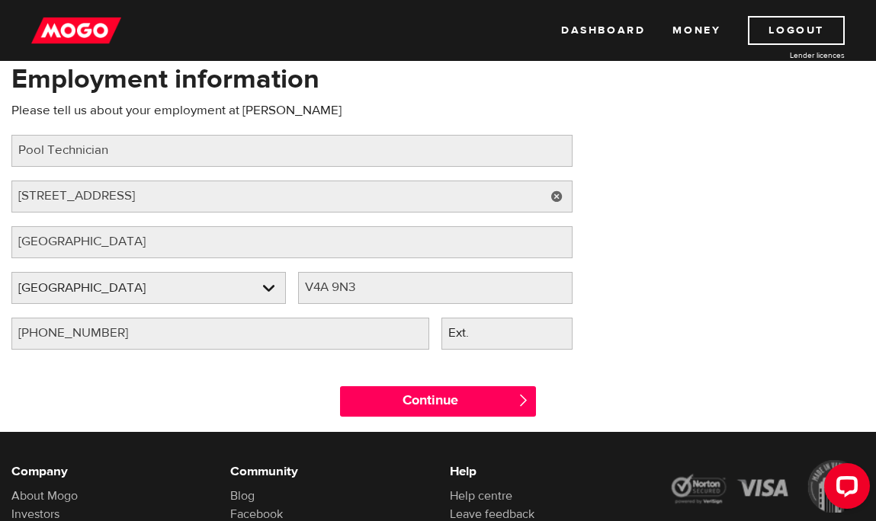
click at [634, 287] on div "Employment information Please tell us about your employment at Marc Pond Job ti…" at bounding box center [438, 211] width 876 height 303
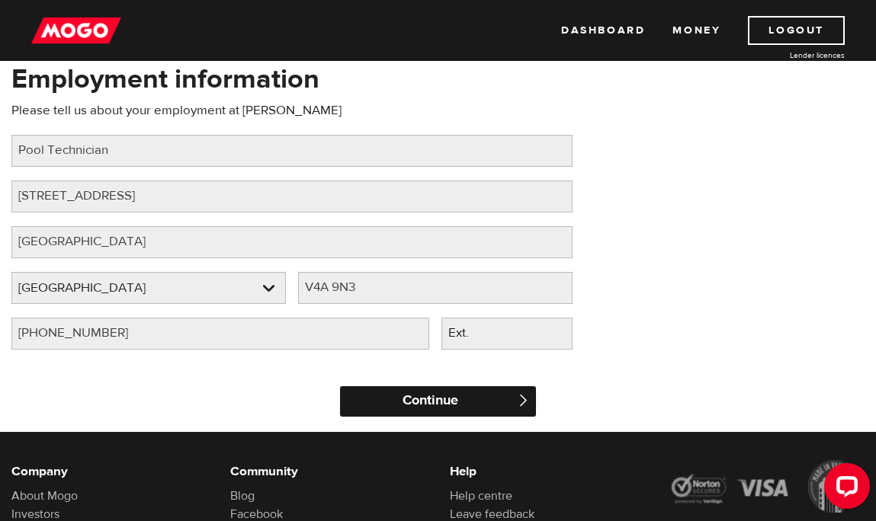
click at [437, 394] on input "Continue" at bounding box center [438, 401] width 196 height 30
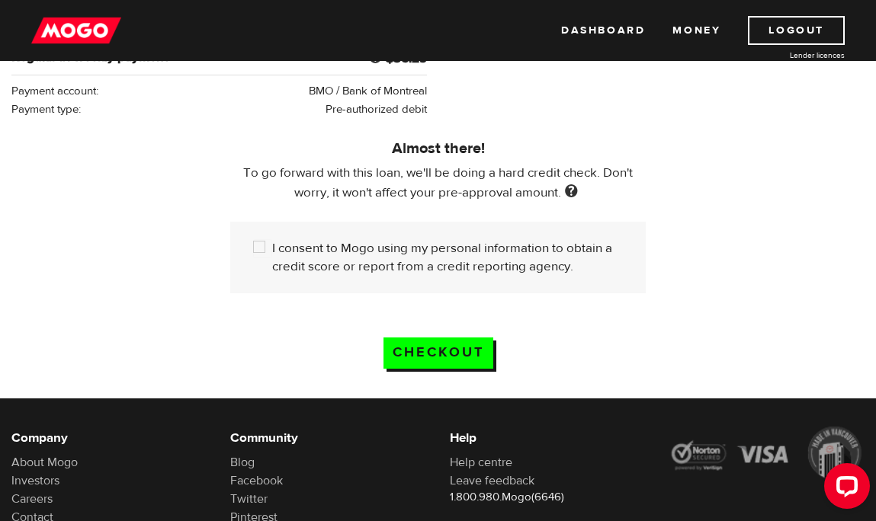
scroll to position [457, 0]
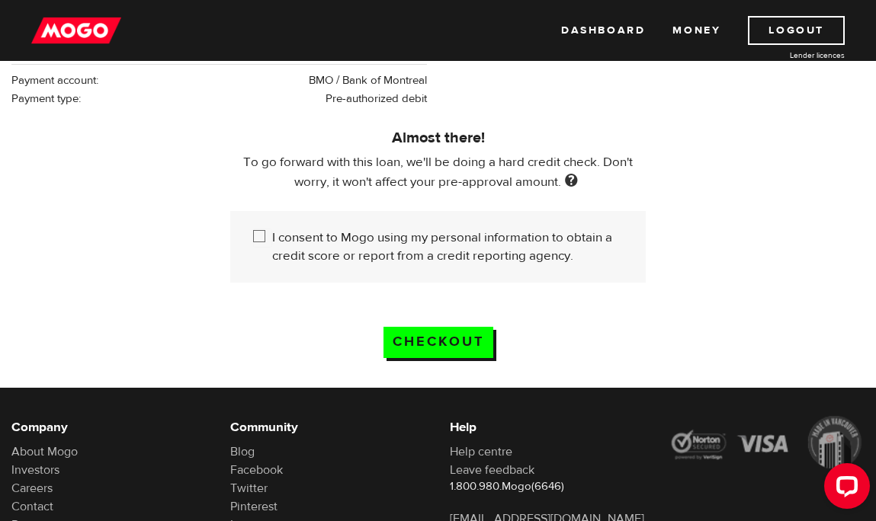
click at [261, 237] on input "I consent to Mogo using my personal information to obtain a credit score or rep…" at bounding box center [262, 238] width 19 height 19
checkbox input "true"
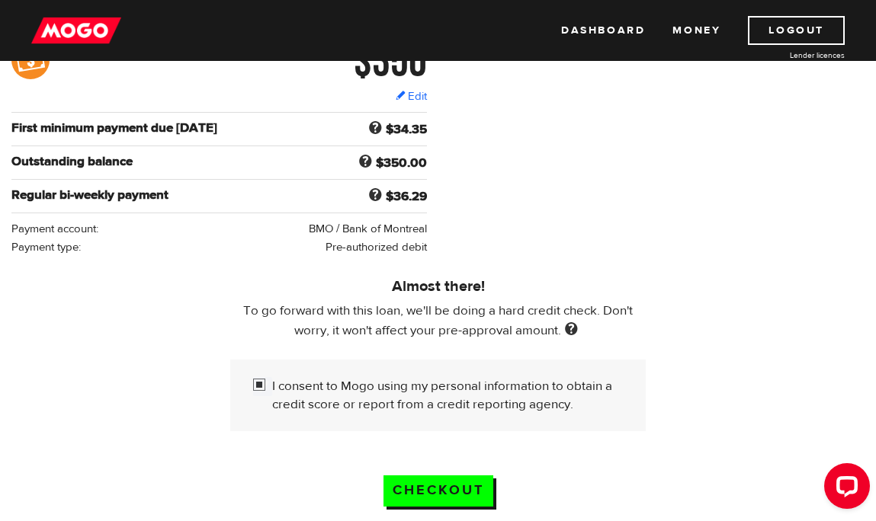
scroll to position [305, 0]
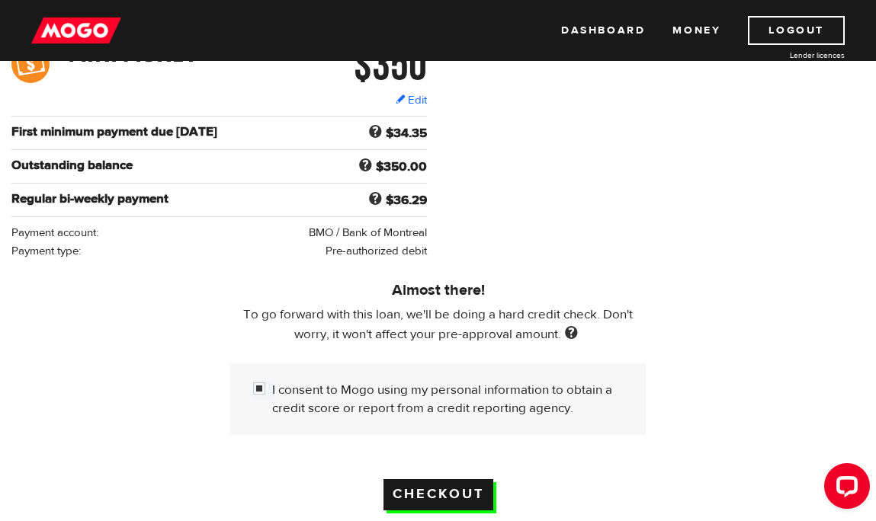
click at [437, 494] on input "Checkout" at bounding box center [438, 494] width 110 height 31
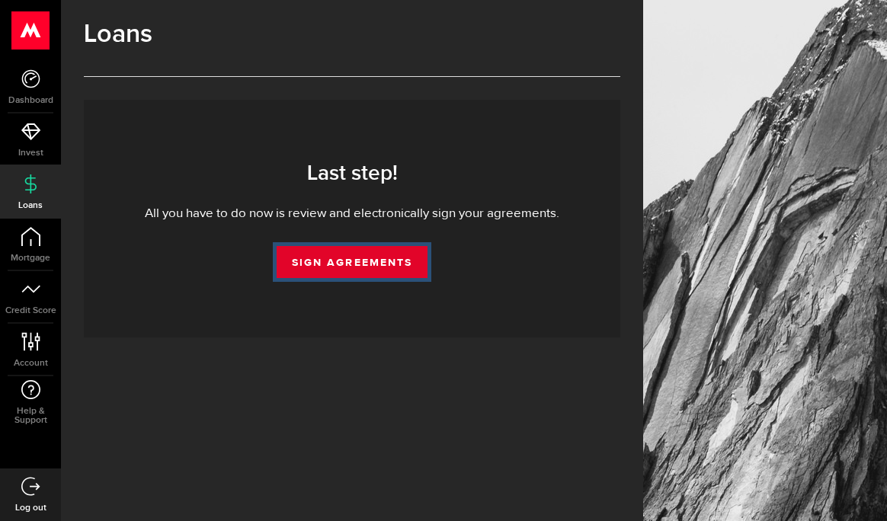
click at [396, 262] on link "Sign Agreements" at bounding box center [352, 262] width 151 height 32
